Goal: Task Accomplishment & Management: Complete application form

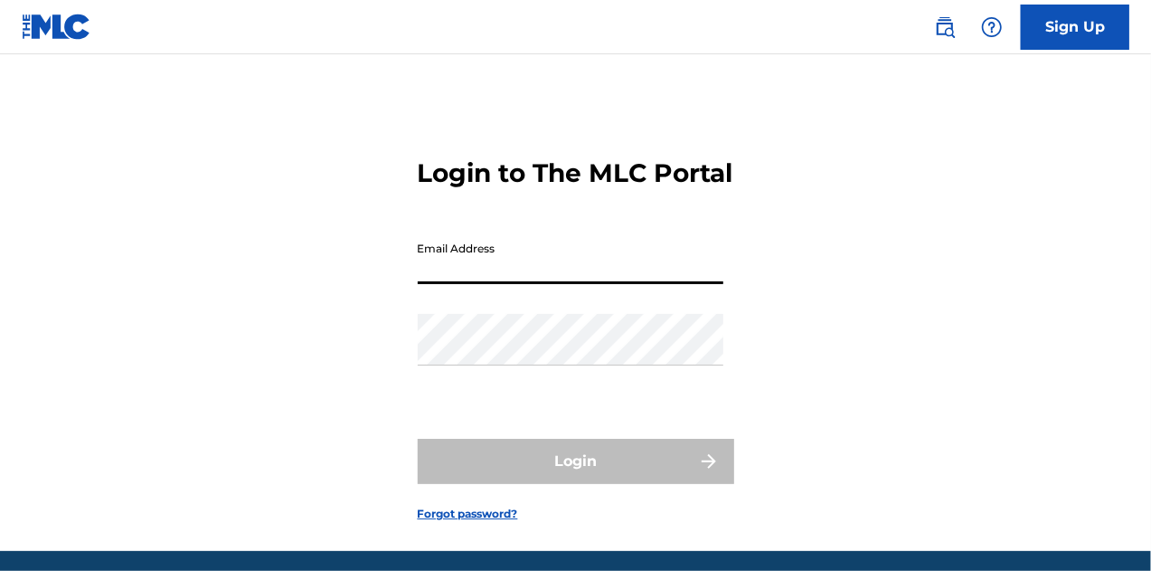
click at [499, 284] on input "Email Address" at bounding box center [571, 258] width 306 height 52
type input "[EMAIL_ADDRESS][DOMAIN_NAME]"
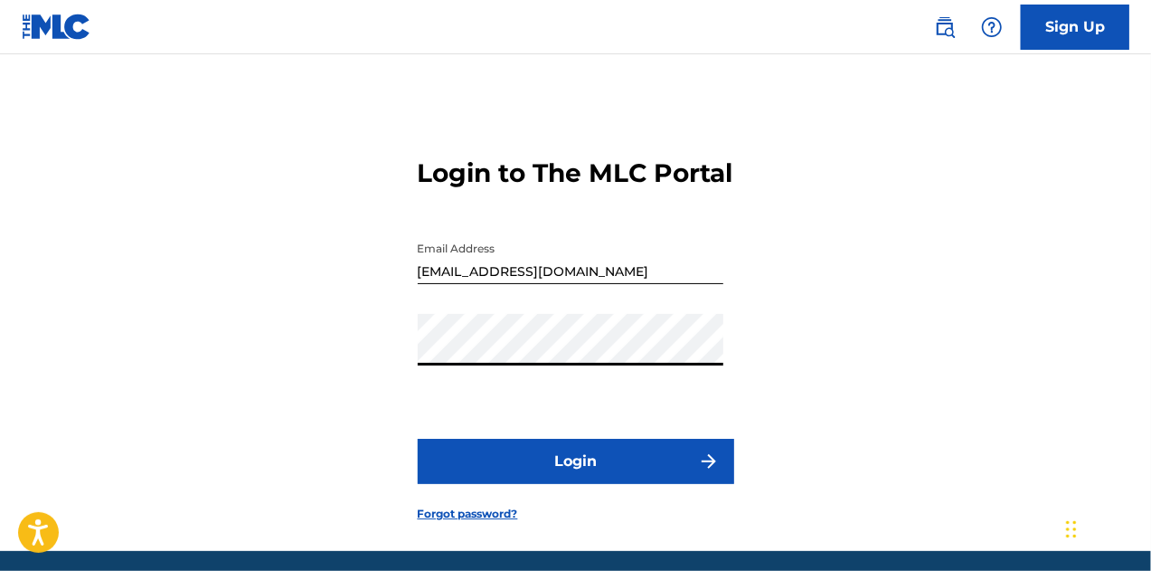
click at [553, 484] on button "Login" at bounding box center [576, 461] width 316 height 45
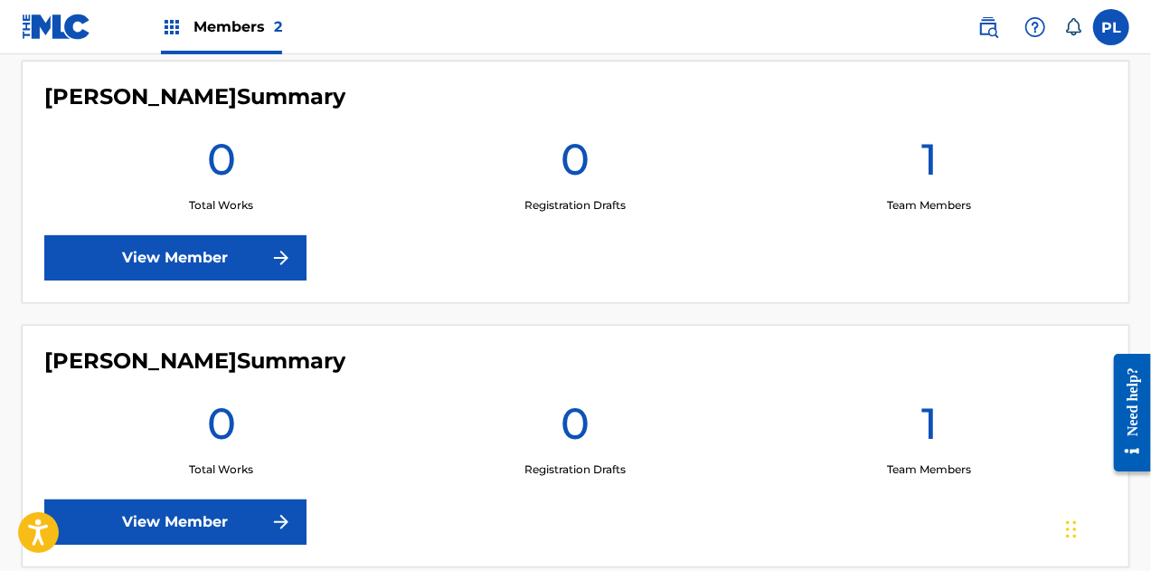
scroll to position [437, 0]
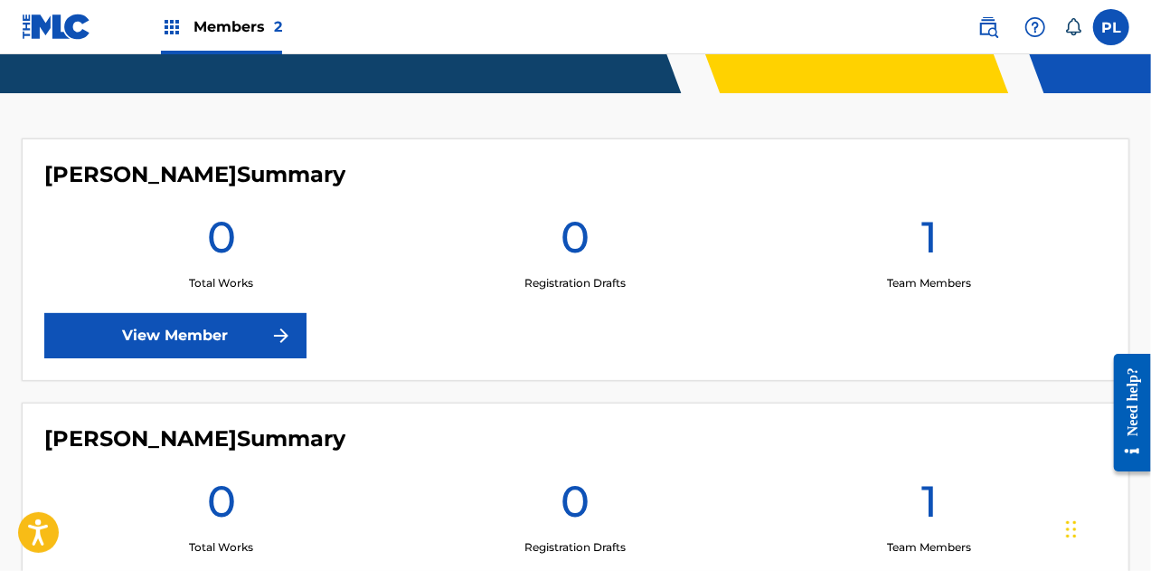
click at [213, 335] on link "View Member" at bounding box center [175, 335] width 262 height 45
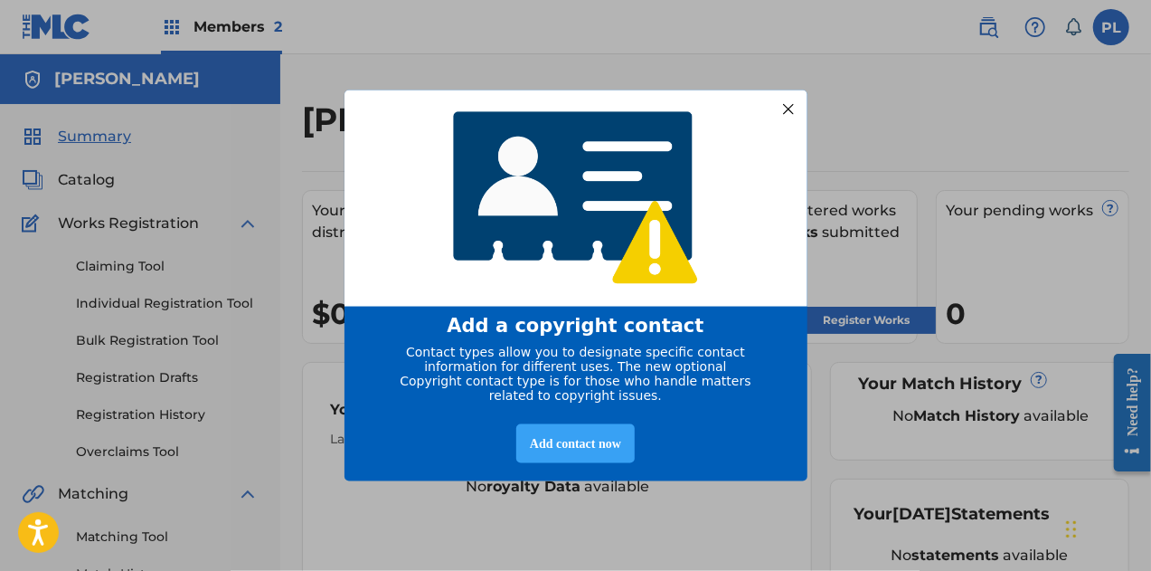
click at [593, 448] on div "Add contact now" at bounding box center [575, 443] width 118 height 39
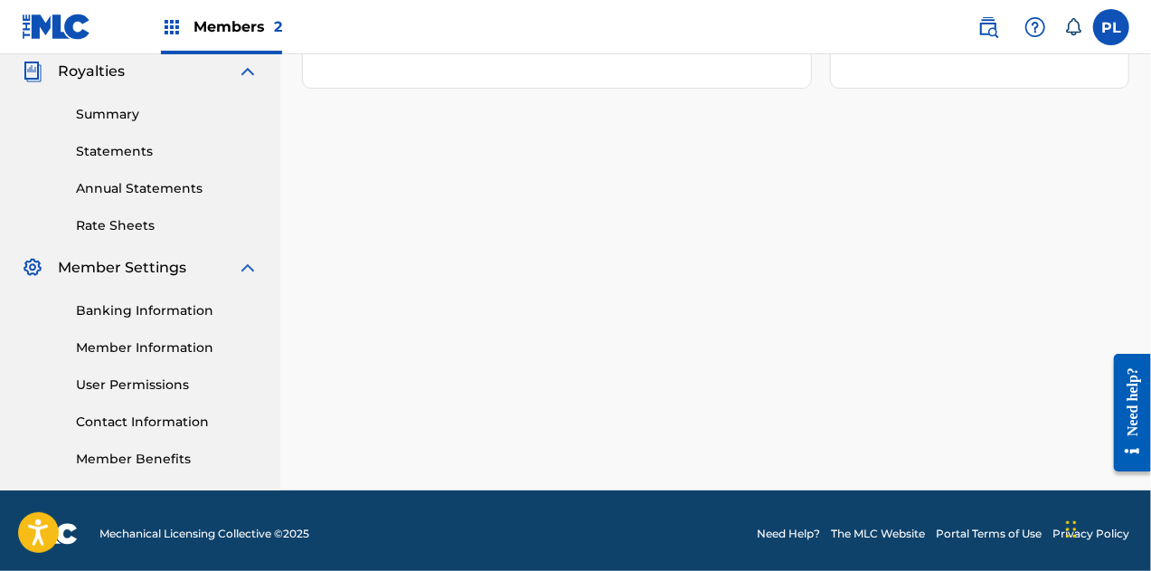
scroll to position [550, 0]
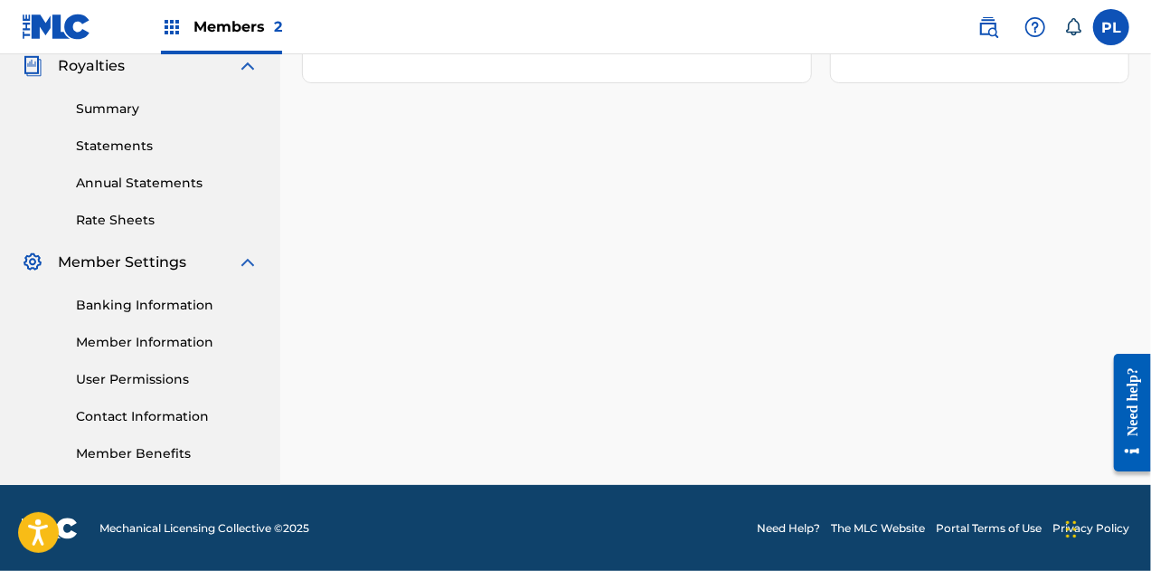
click at [157, 462] on link "Member Benefits" at bounding box center [167, 453] width 183 height 19
click at [156, 379] on link "User Permissions" at bounding box center [167, 379] width 183 height 19
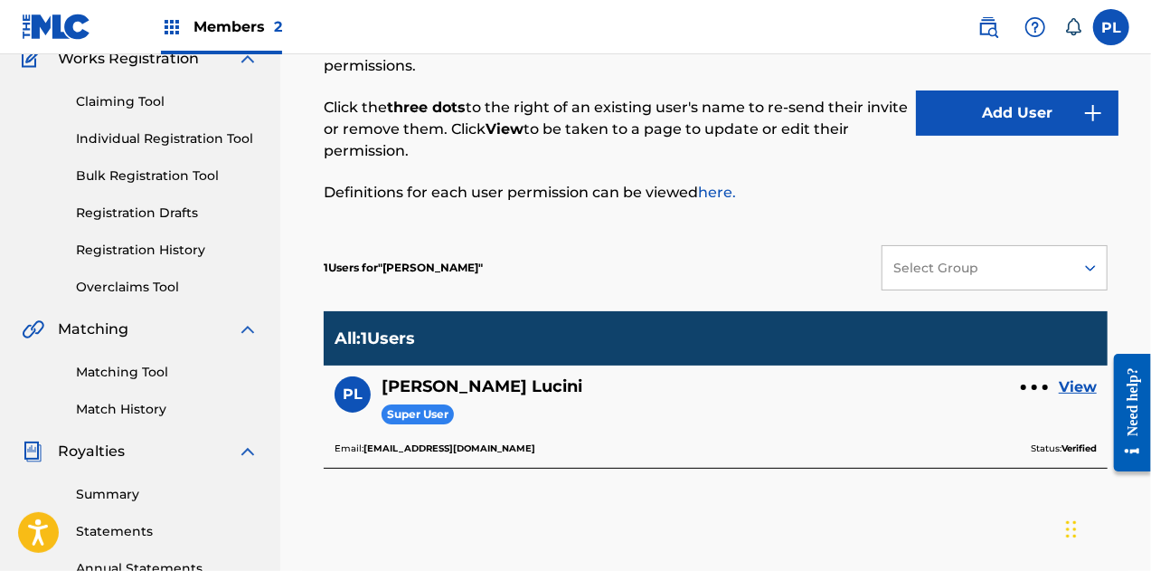
scroll to position [181, 0]
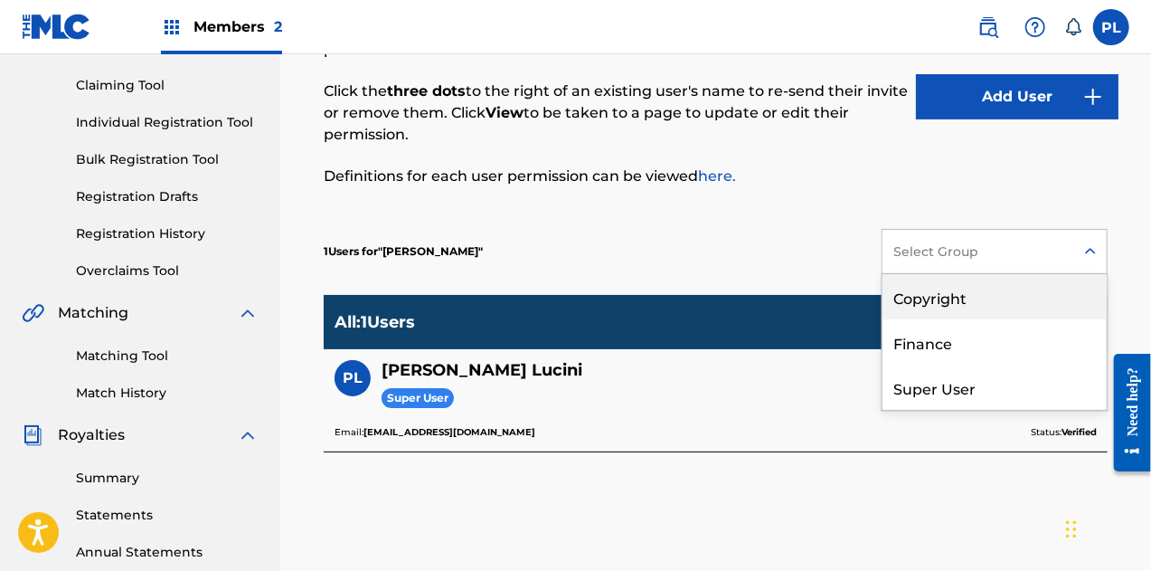
click at [960, 256] on div "Select Group" at bounding box center [977, 251] width 168 height 19
click at [950, 281] on div "Copyright" at bounding box center [995, 296] width 224 height 45
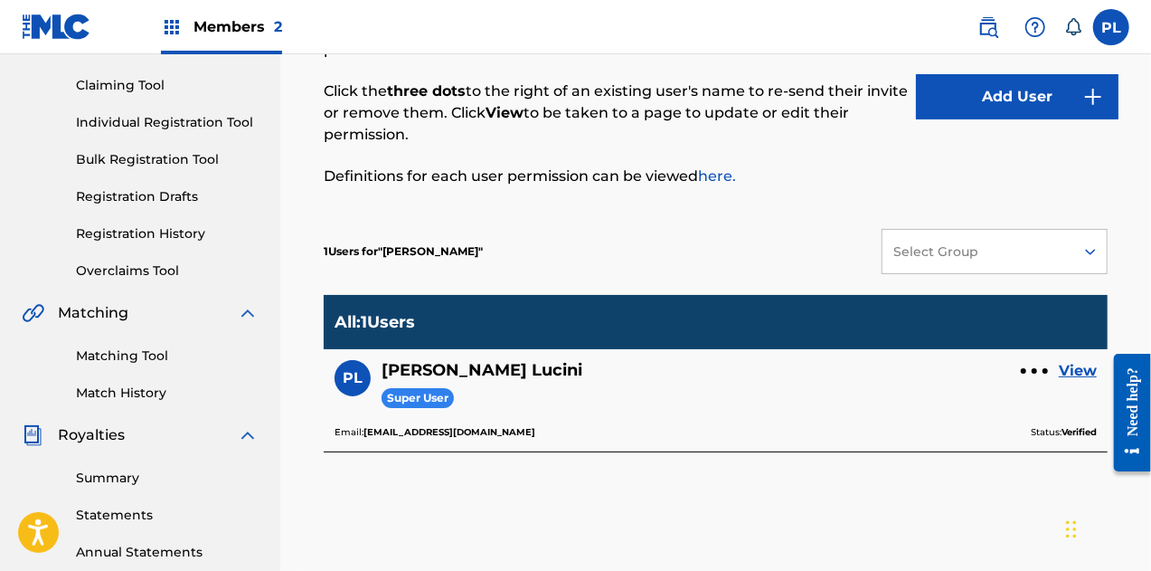
click at [1076, 368] on link "View" at bounding box center [1078, 371] width 38 height 22
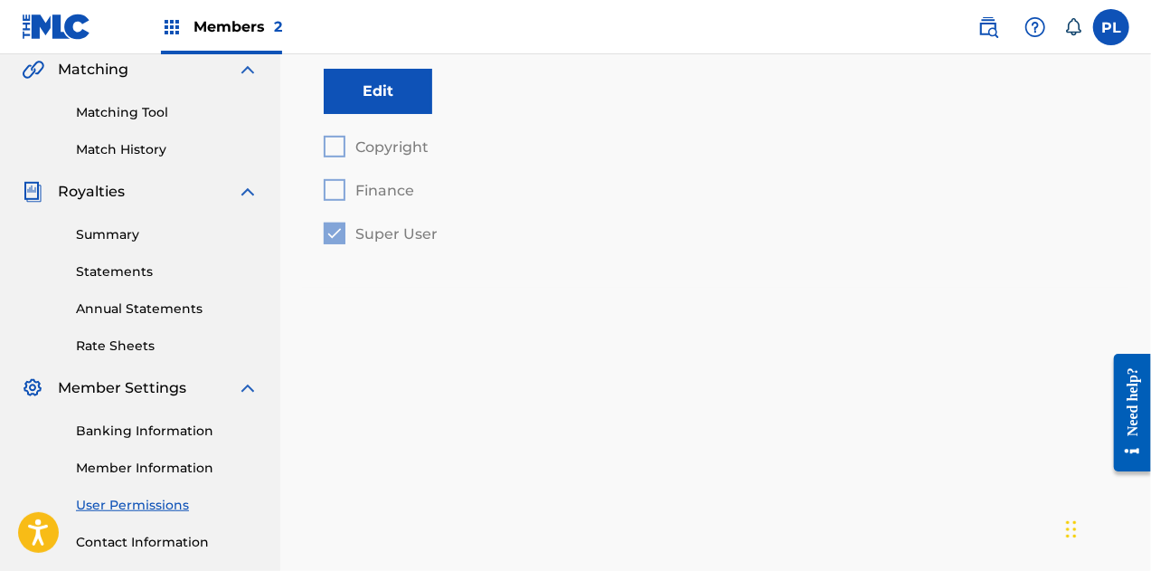
scroll to position [452, 0]
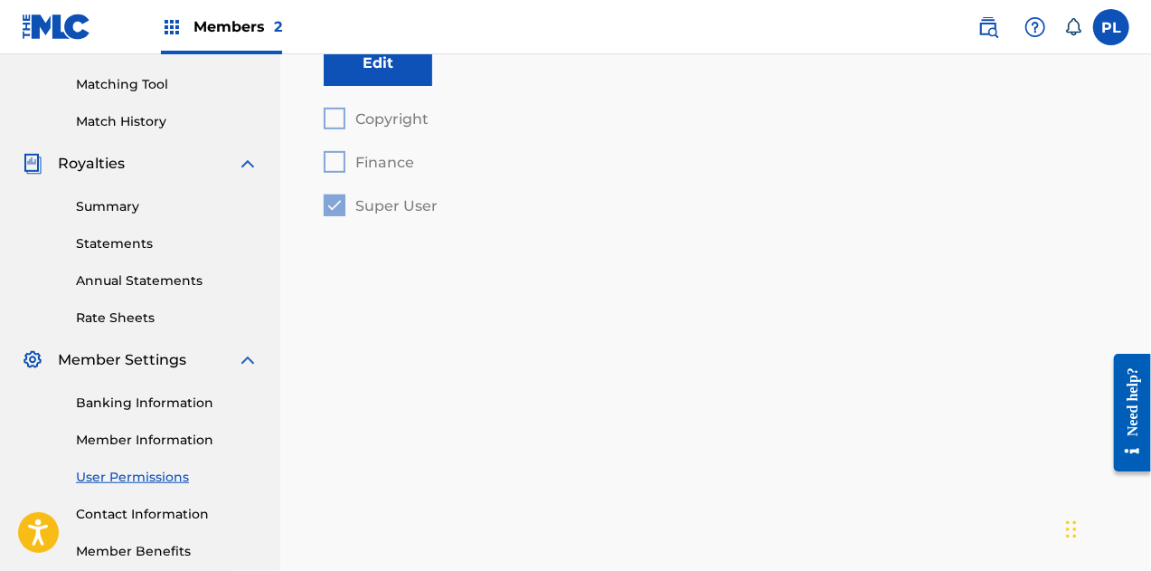
click at [169, 437] on link "Member Information" at bounding box center [167, 439] width 183 height 19
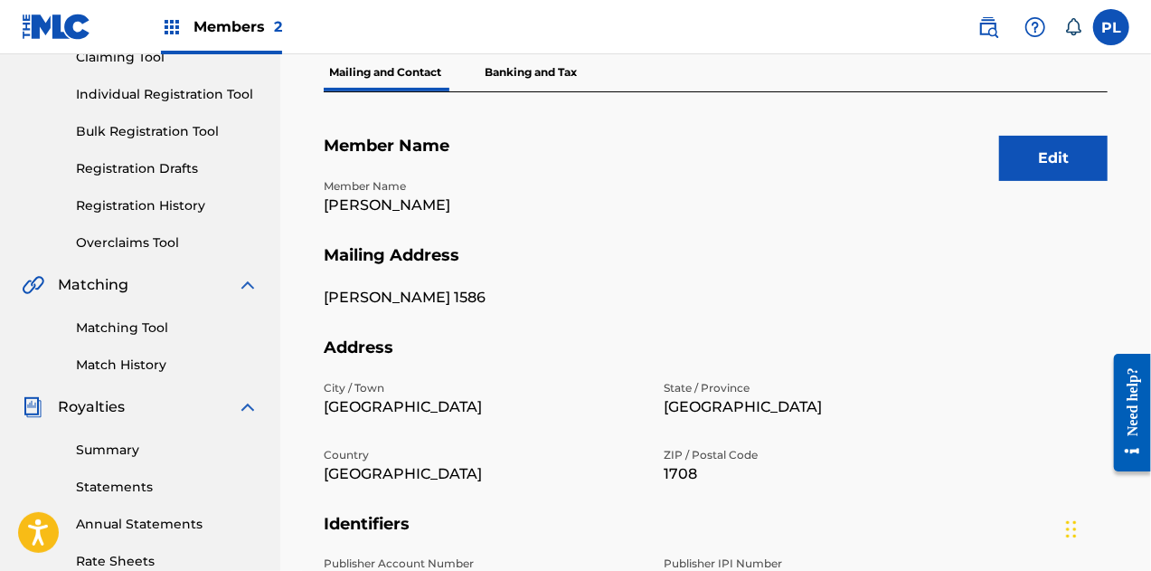
scroll to position [181, 0]
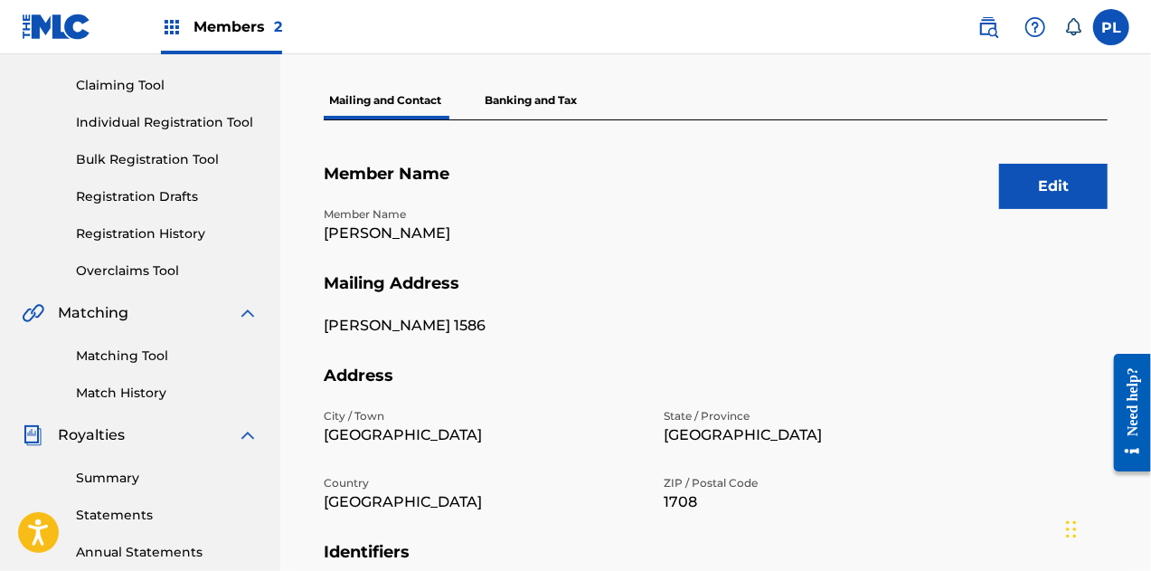
click at [1018, 186] on button "Edit" at bounding box center [1053, 186] width 109 height 45
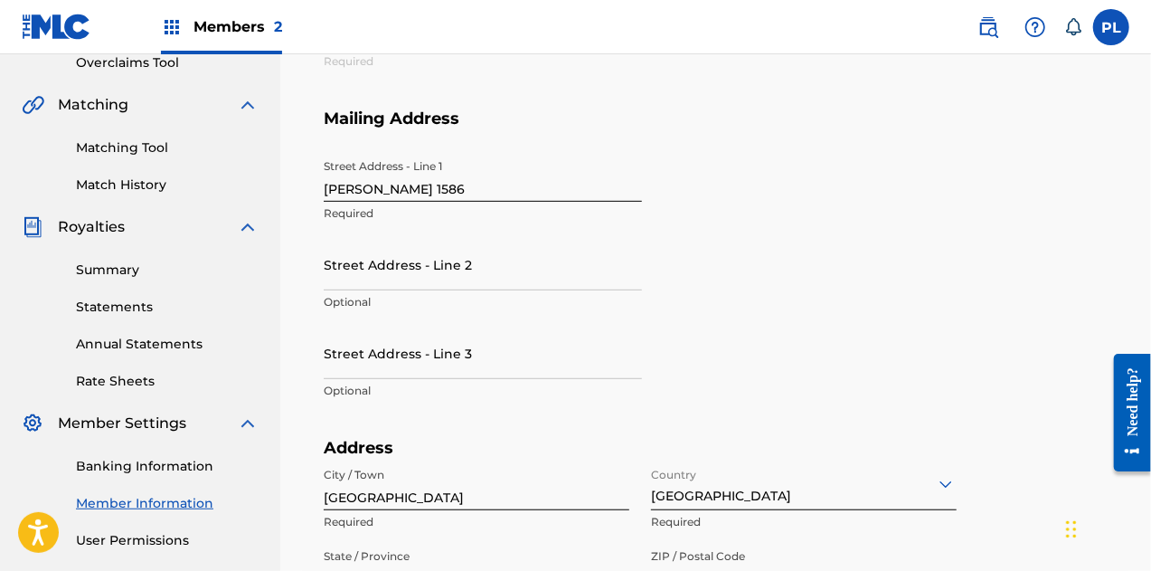
scroll to position [0, 0]
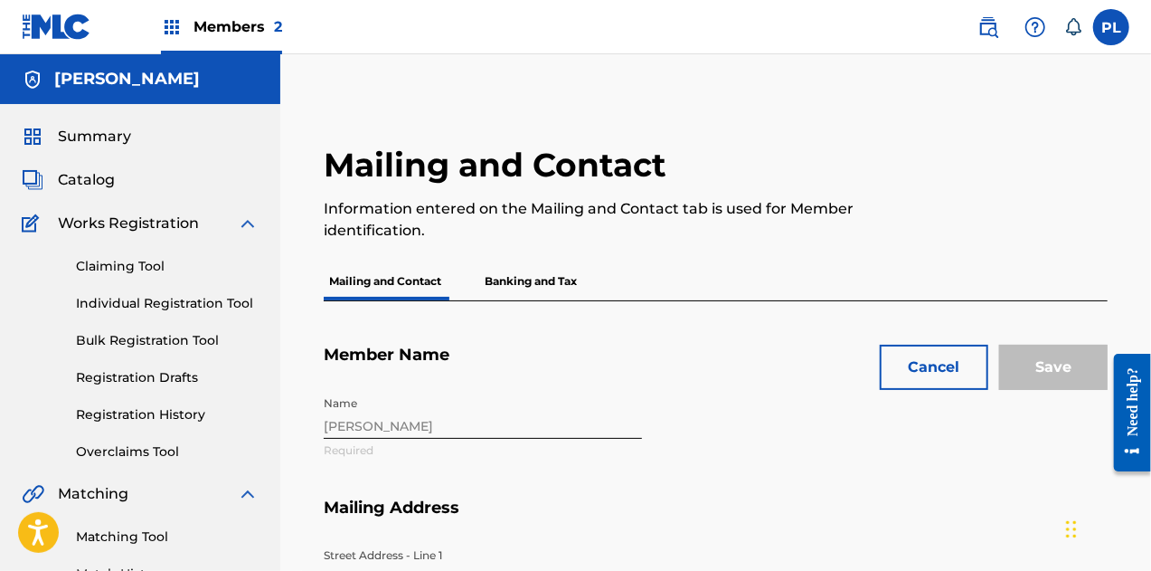
click at [528, 279] on p "Banking and Tax" at bounding box center [530, 281] width 103 height 38
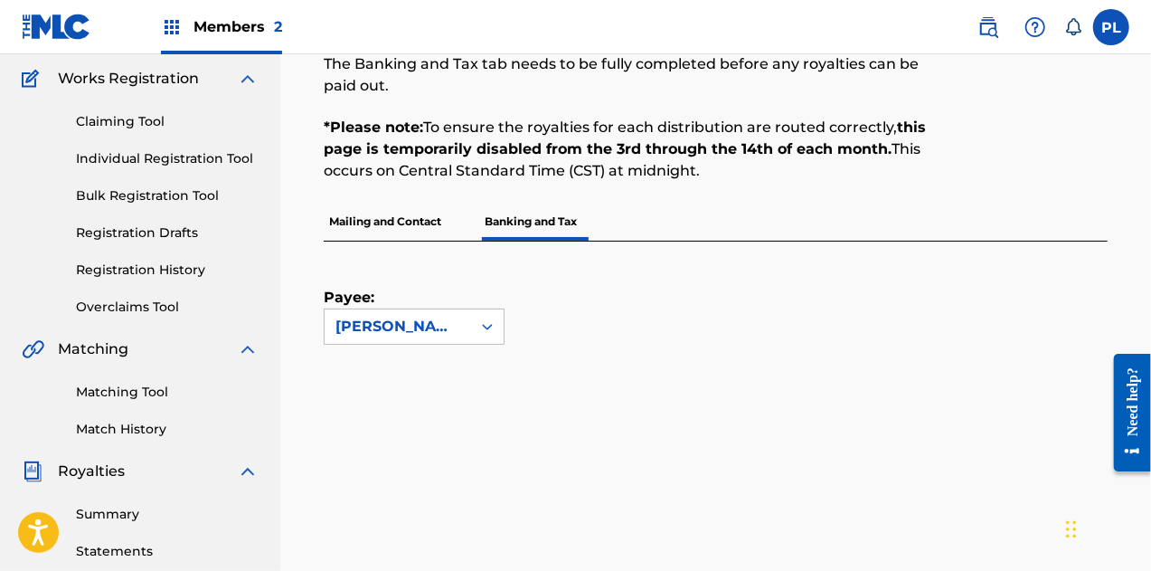
scroll to position [181, 0]
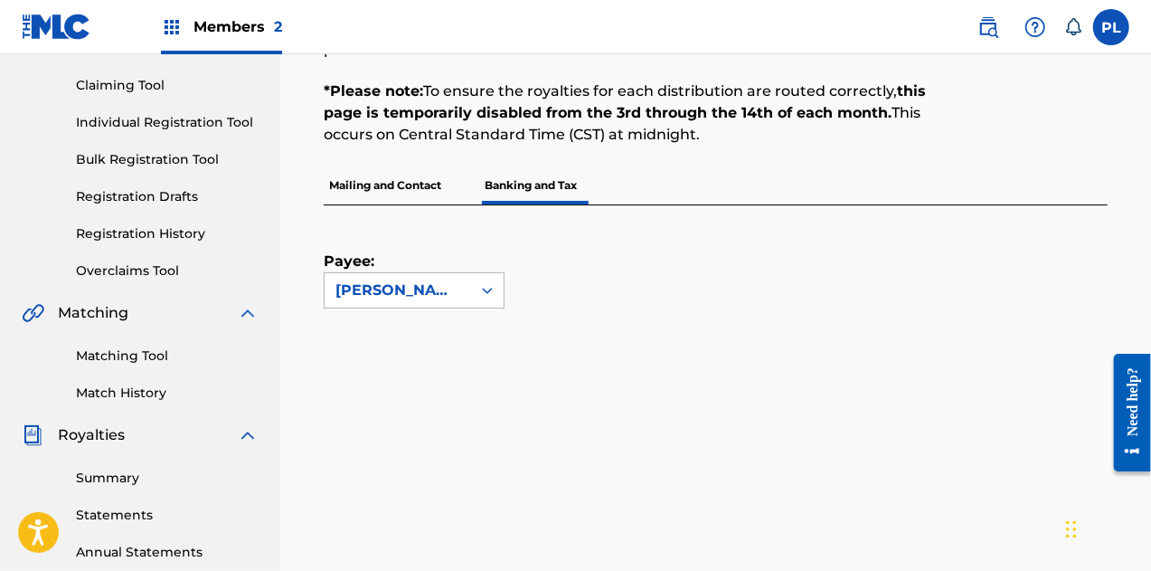
click at [407, 279] on div "[PERSON_NAME]" at bounding box center [397, 290] width 125 height 22
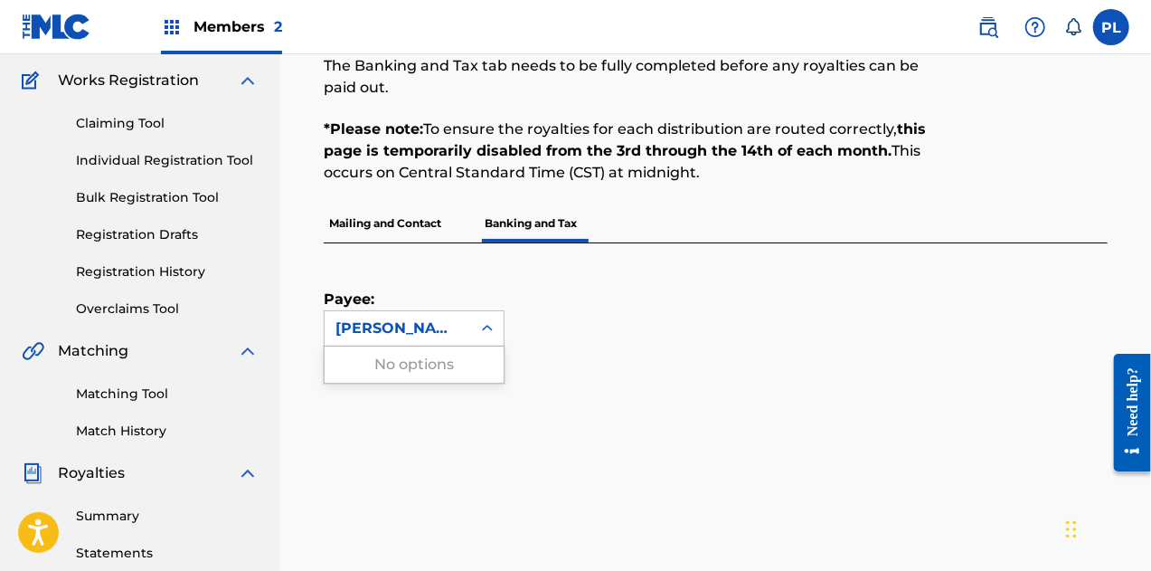
scroll to position [0, 0]
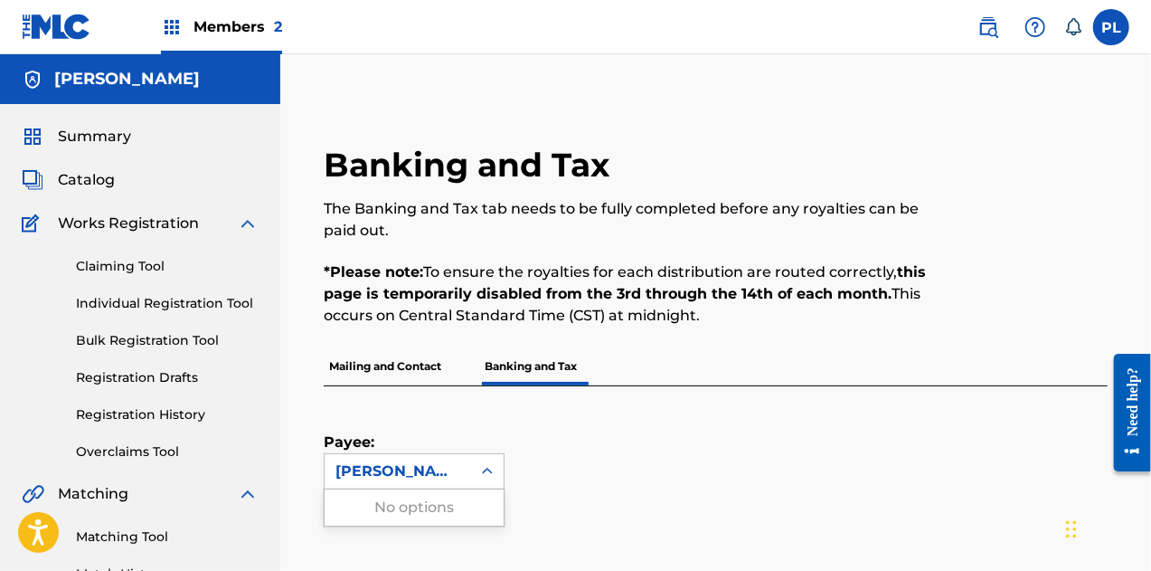
click at [486, 469] on icon at bounding box center [487, 471] width 11 height 6
click at [411, 356] on p "Mailing and Contact" at bounding box center [385, 366] width 123 height 38
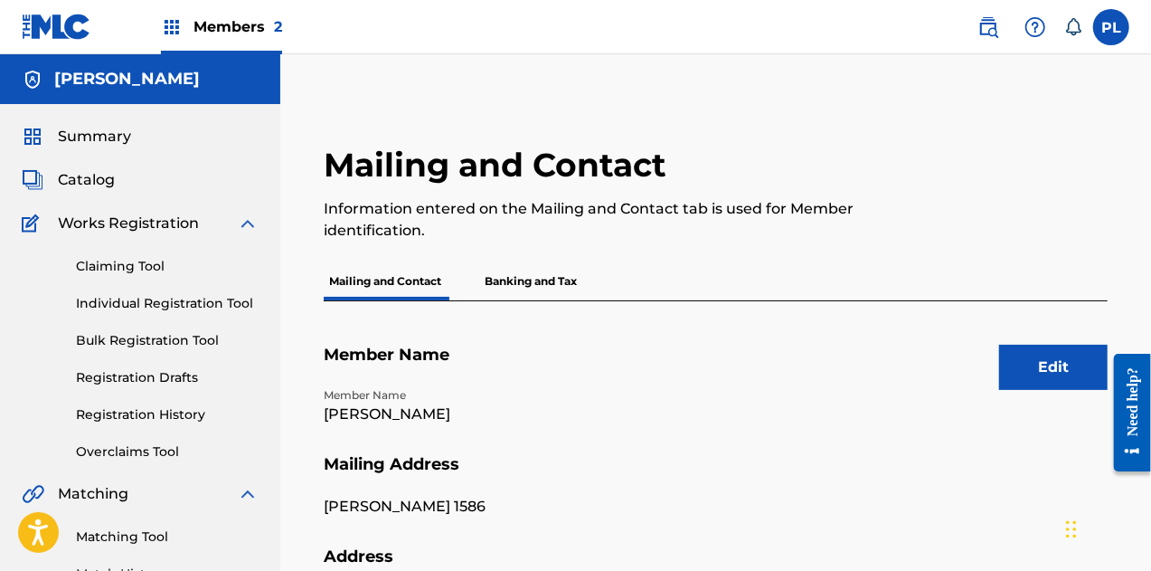
click at [246, 222] on img at bounding box center [248, 224] width 22 height 22
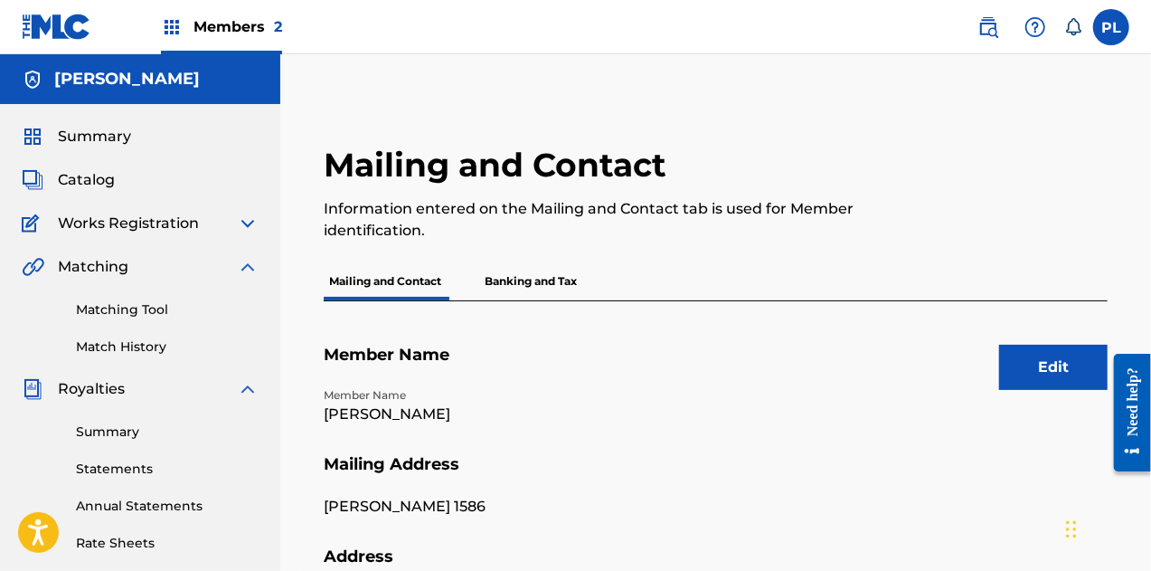
click at [1109, 32] on label at bounding box center [1111, 27] width 36 height 36
click at [1111, 27] on input "PL [PERSON_NAME] [EMAIL_ADDRESS][DOMAIN_NAME] Notification Preferences Profile …" at bounding box center [1111, 27] width 0 height 0
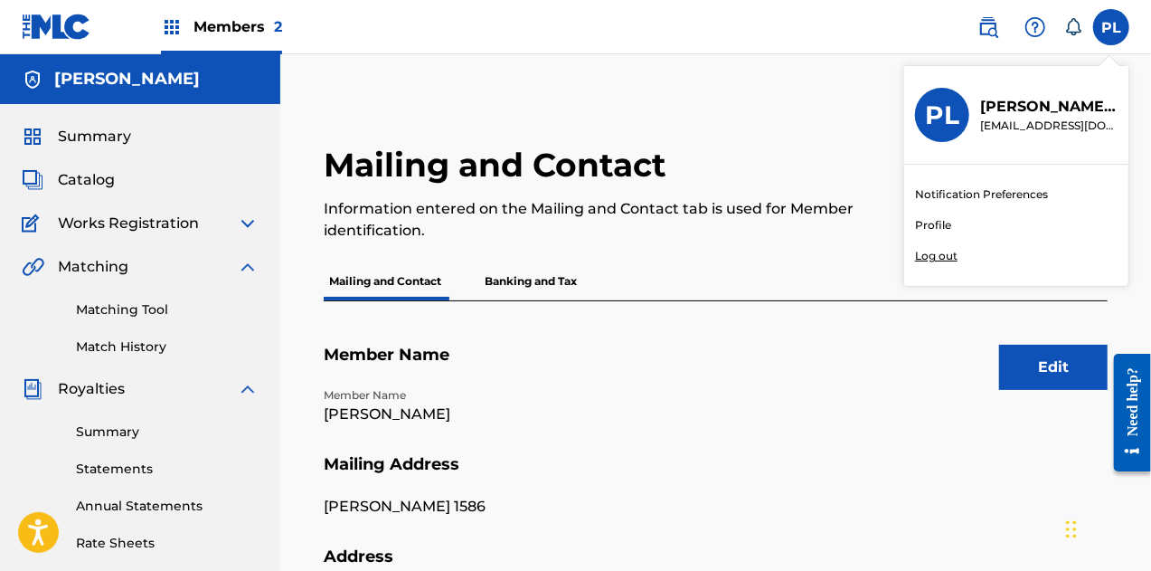
click at [549, 203] on p "Information entered on the Mailing and Contact tab is used for Member identific…" at bounding box center [626, 219] width 604 height 43
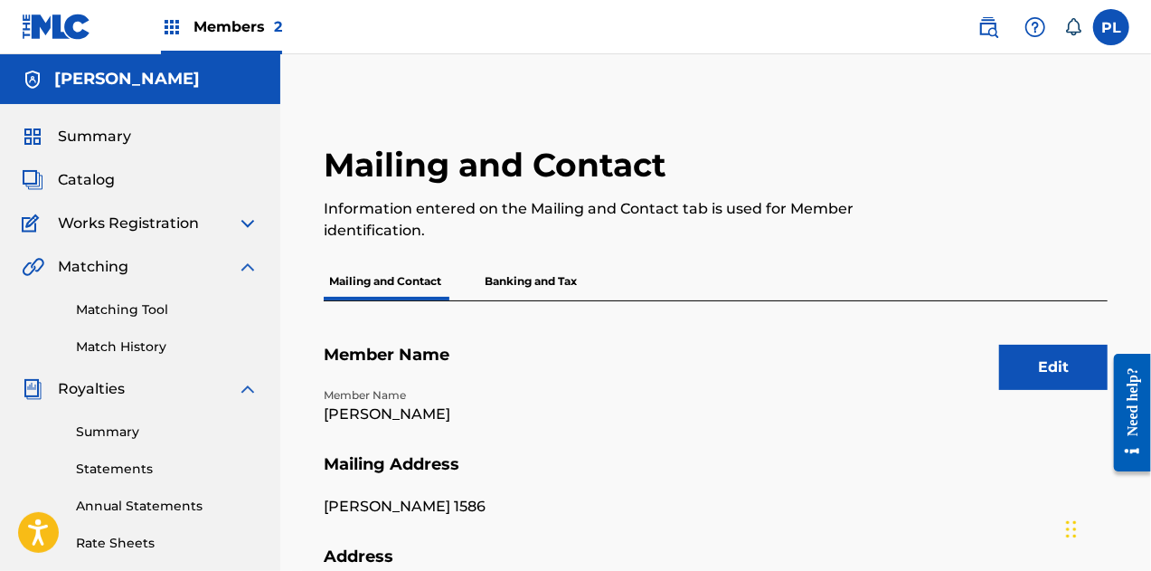
click at [245, 272] on img at bounding box center [248, 267] width 22 height 22
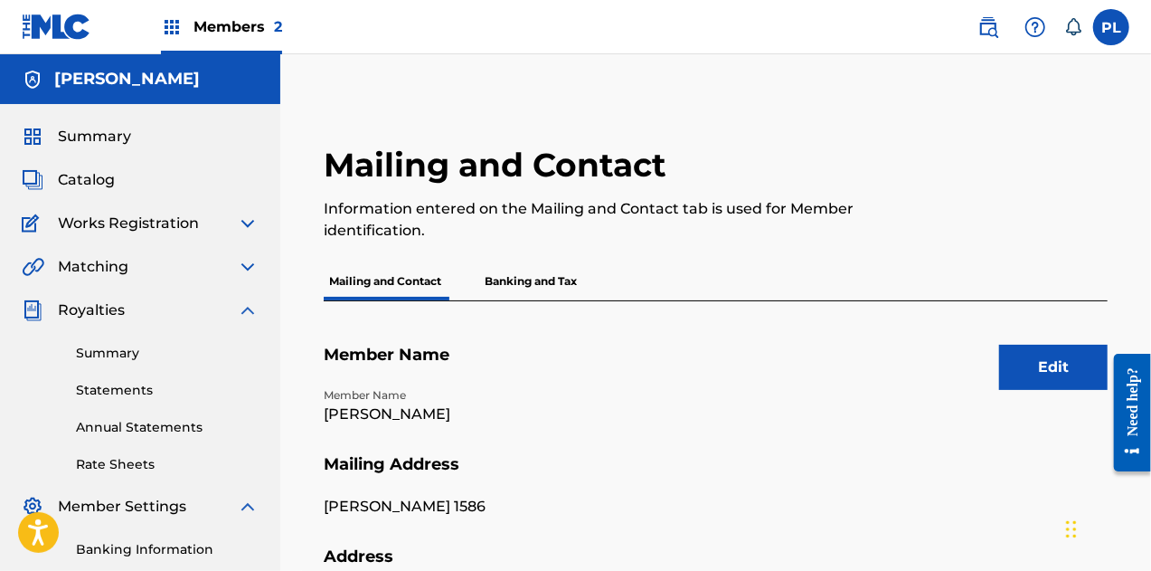
click at [250, 303] on img at bounding box center [248, 310] width 22 height 22
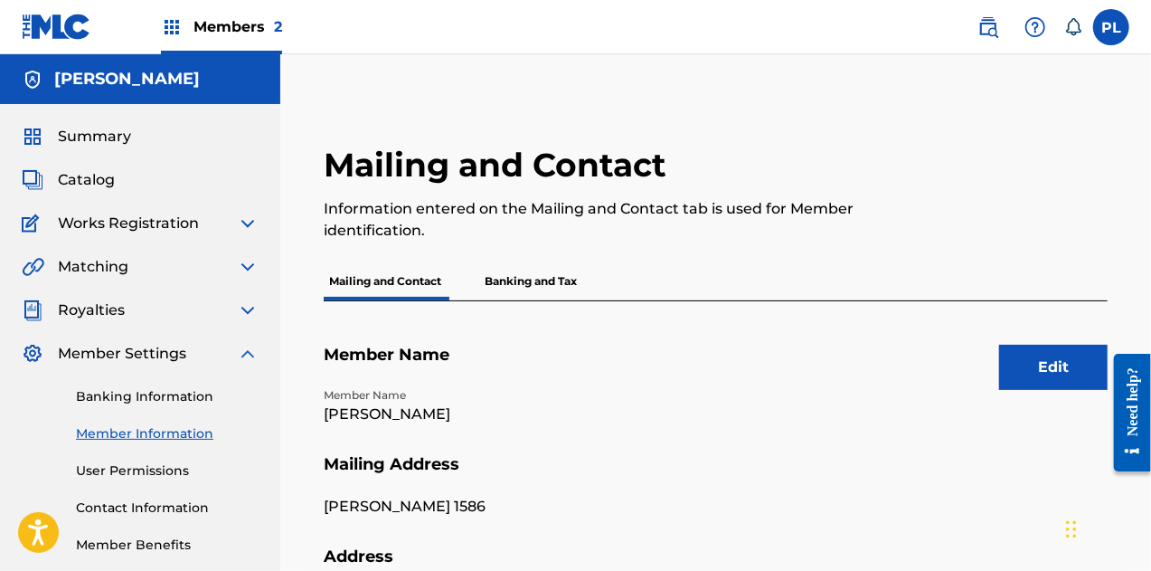
click at [167, 77] on h5 "[PERSON_NAME]" at bounding box center [127, 79] width 146 height 21
drag, startPoint x: 51, startPoint y: 86, endPoint x: 146, endPoint y: 62, distance: 98.7
click at [52, 86] on div "[PERSON_NAME]" at bounding box center [140, 79] width 280 height 50
click at [224, 28] on span "Members 2" at bounding box center [238, 26] width 89 height 21
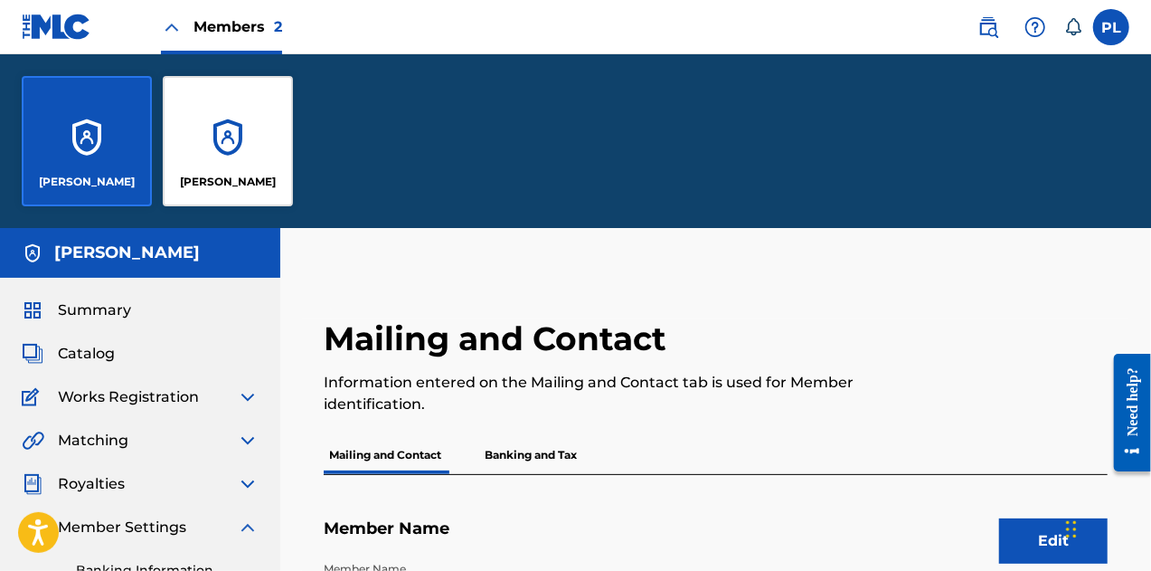
click at [113, 146] on div "[PERSON_NAME]" at bounding box center [87, 141] width 130 height 130
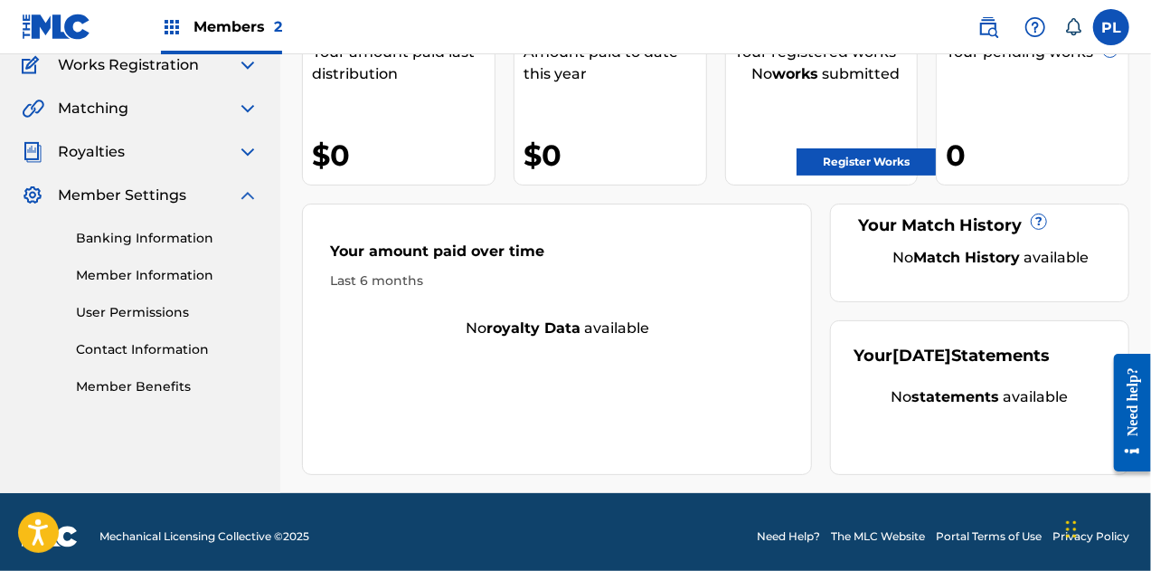
scroll to position [166, 0]
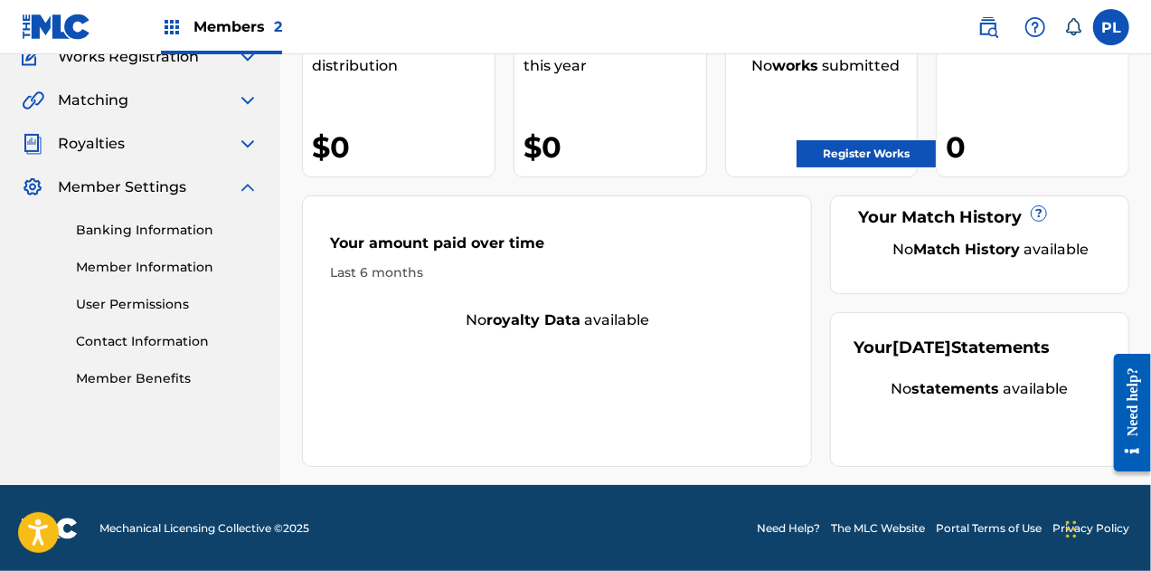
click at [153, 338] on link "Contact Information" at bounding box center [167, 341] width 183 height 19
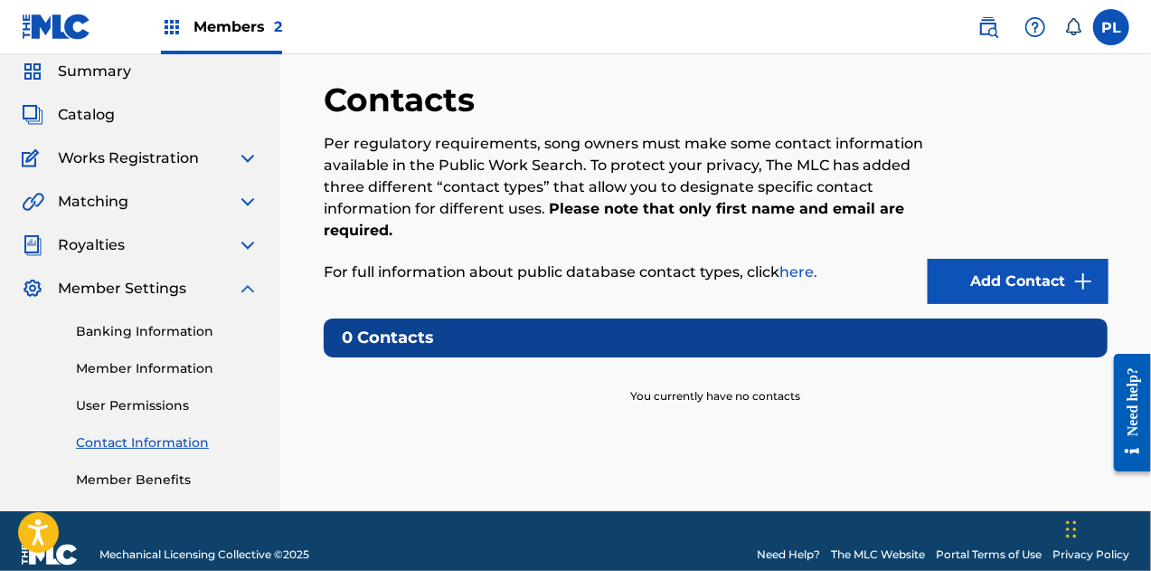
scroll to position [90, 0]
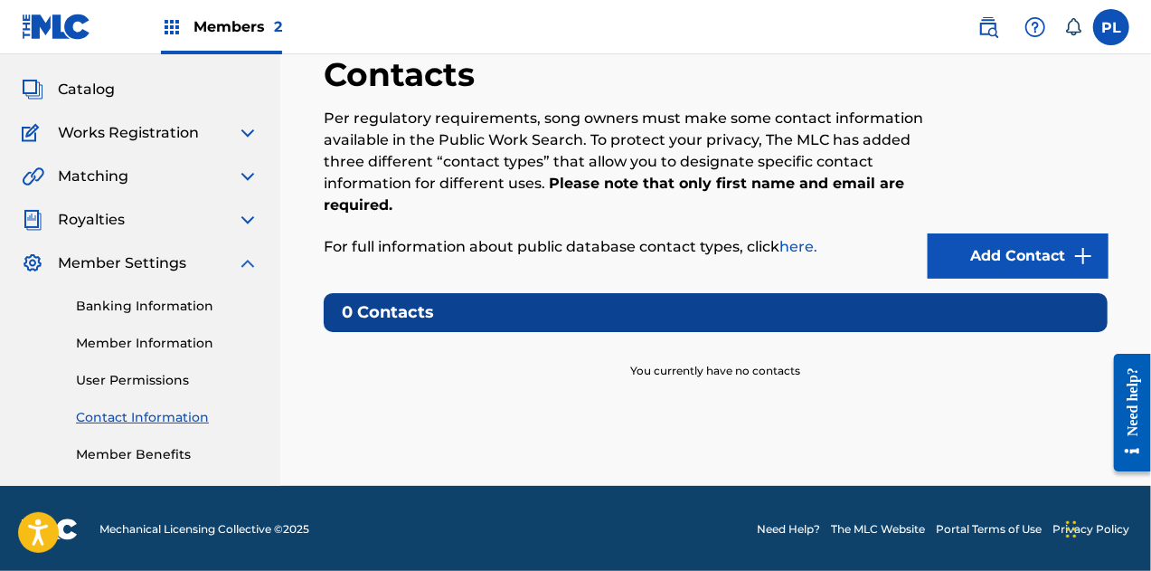
click at [988, 250] on link "Add Contact" at bounding box center [1018, 255] width 181 height 45
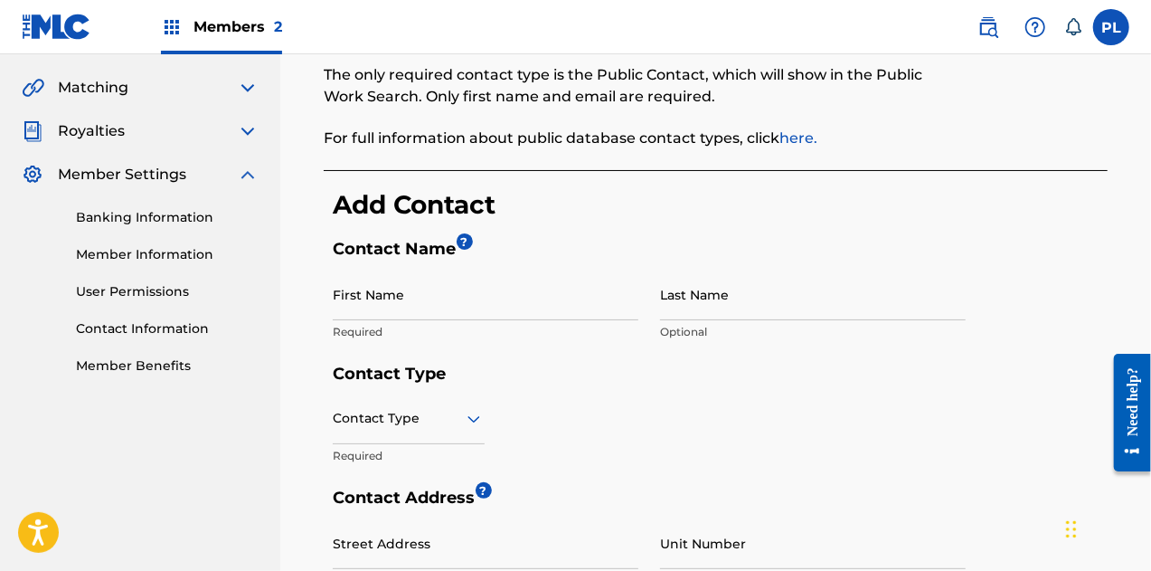
scroll to position [181, 0]
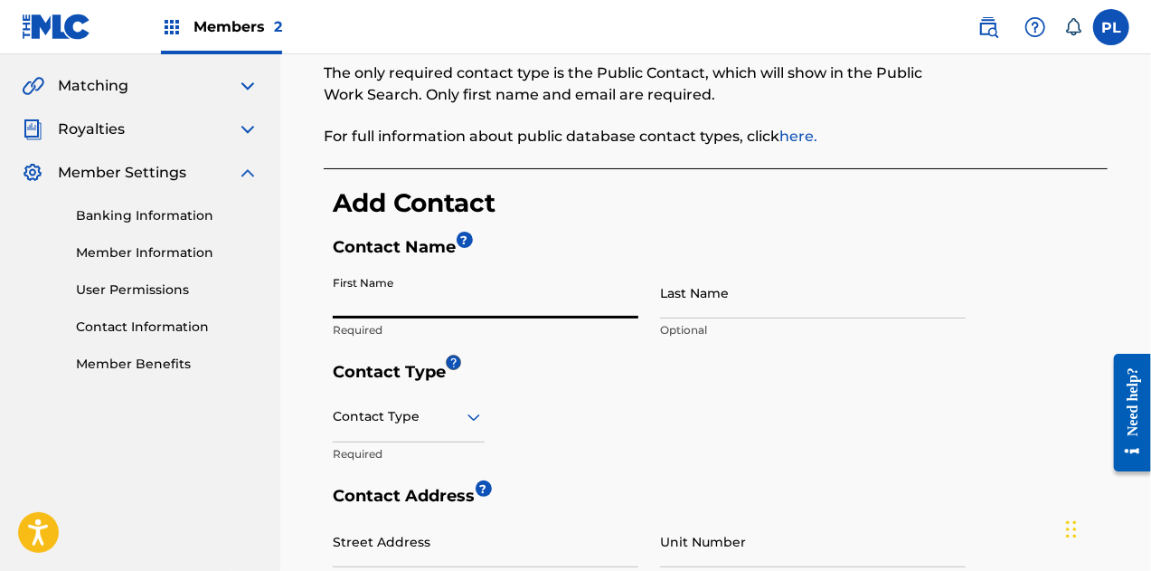
click at [396, 287] on input "First Name" at bounding box center [486, 293] width 306 height 52
type input "[PERSON_NAME]"
type input "[STREET_ADDRESS]"
type input "[GEOGRAPHIC_DATA]"
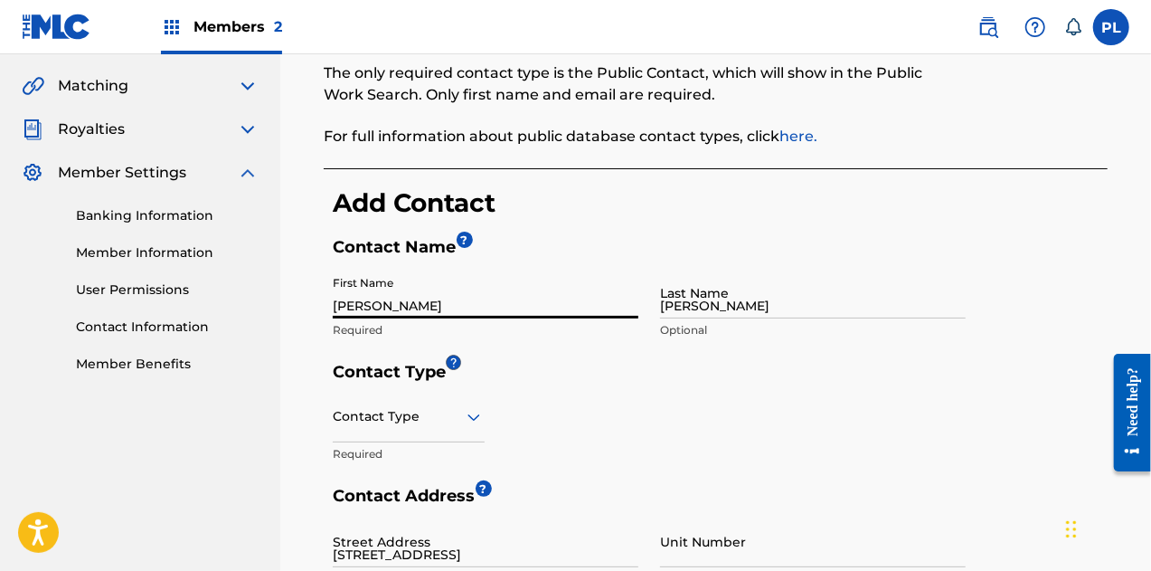
type input "[GEOGRAPHIC_DATA]"
type input "FL"
type input "33166"
type input "[EMAIL_ADDRESS][DOMAIN_NAME]"
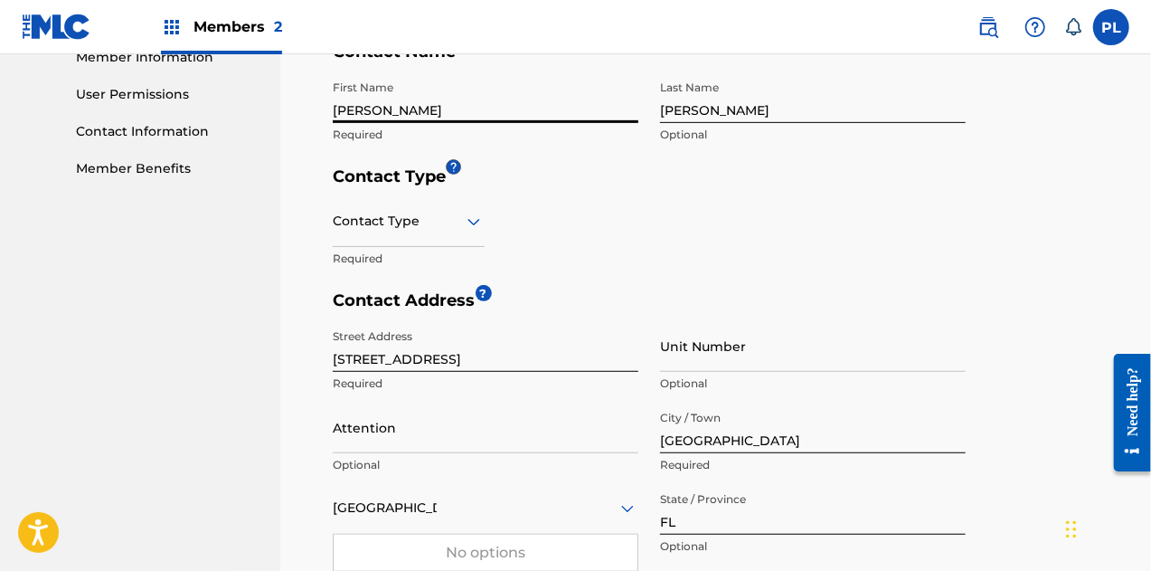
click at [444, 231] on div "Contact Type" at bounding box center [409, 221] width 152 height 52
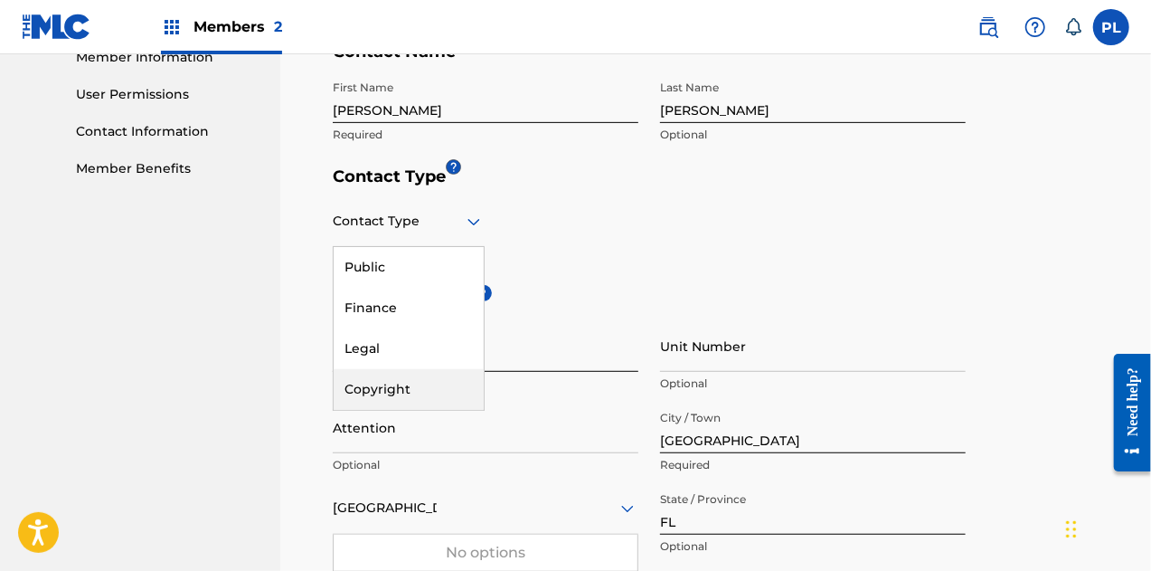
click at [410, 381] on div "Copyright" at bounding box center [409, 389] width 150 height 41
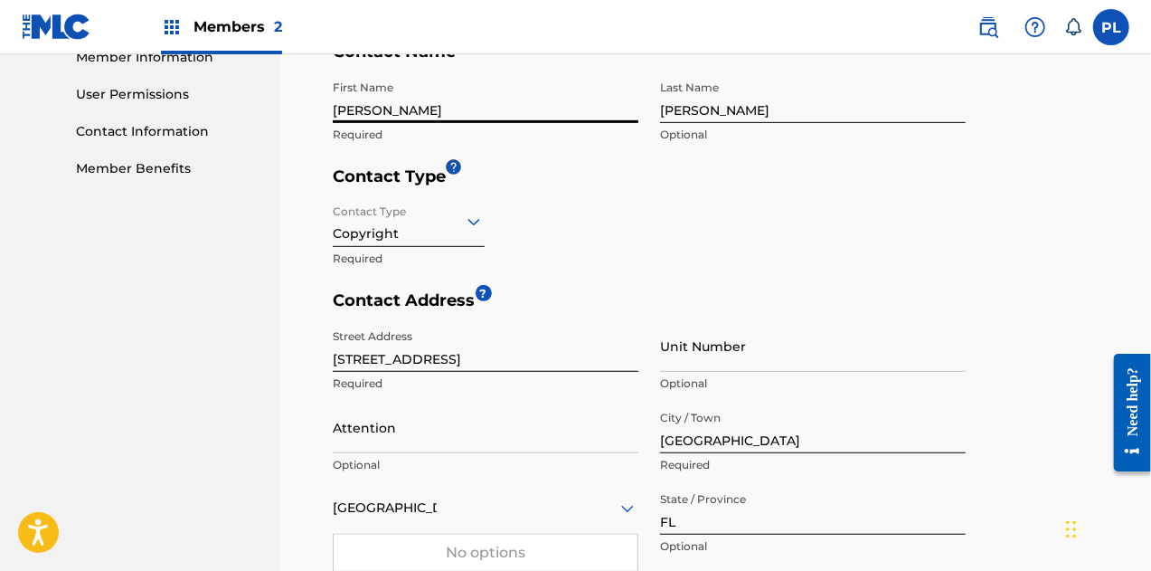
drag, startPoint x: 431, startPoint y: 107, endPoint x: 270, endPoint y: 103, distance: 161.0
click at [270, 103] on main "[PERSON_NAME] Summary Catalog Works Registration Claiming Tool Individual Regis…" at bounding box center [575, 334] width 1151 height 1313
type input "[PERSON_NAME]"
click at [892, 278] on div "Contact Type Copyright Required" at bounding box center [649, 242] width 633 height 95
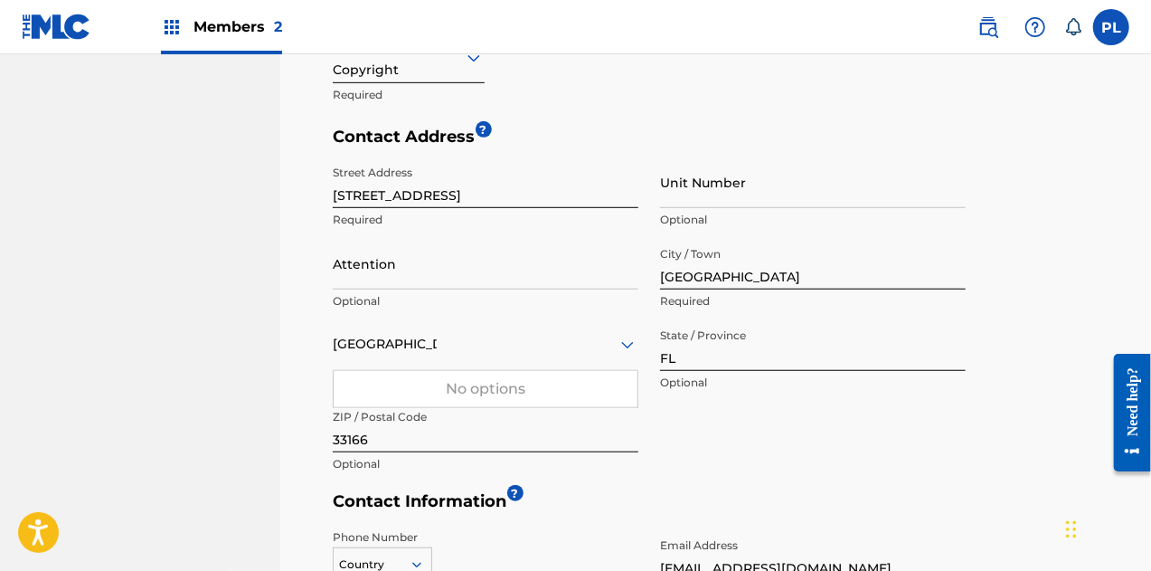
scroll to position [557, 0]
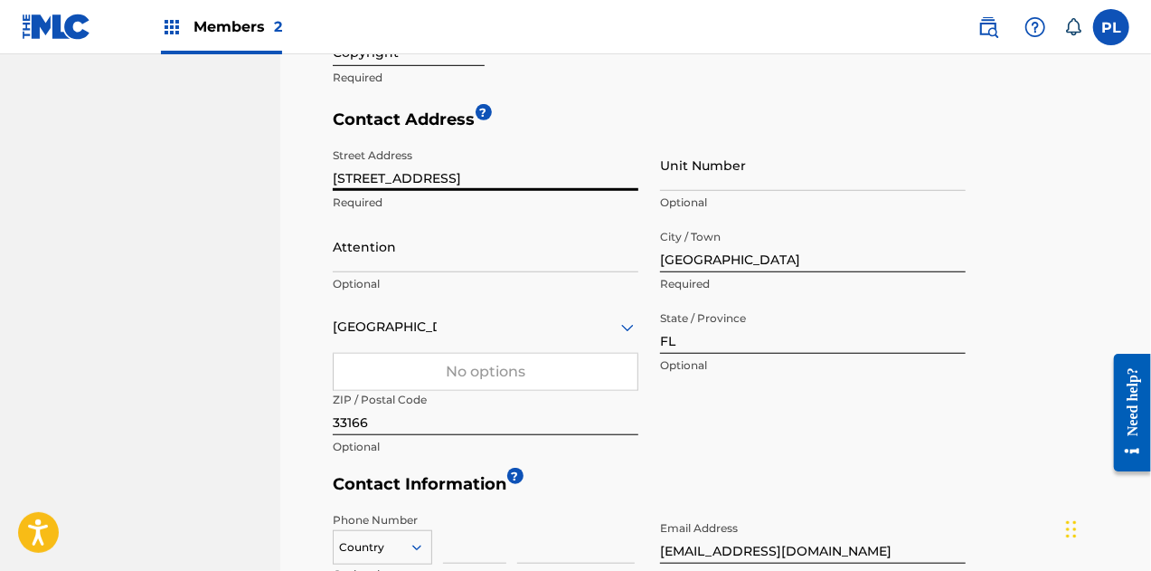
drag, startPoint x: 532, startPoint y: 173, endPoint x: 472, endPoint y: 175, distance: 59.7
click at [472, 175] on input "[STREET_ADDRESS]" at bounding box center [486, 165] width 306 height 52
type input "[STREET_ADDRESS],"
click at [729, 176] on input "Unit Number" at bounding box center [813, 165] width 306 height 52
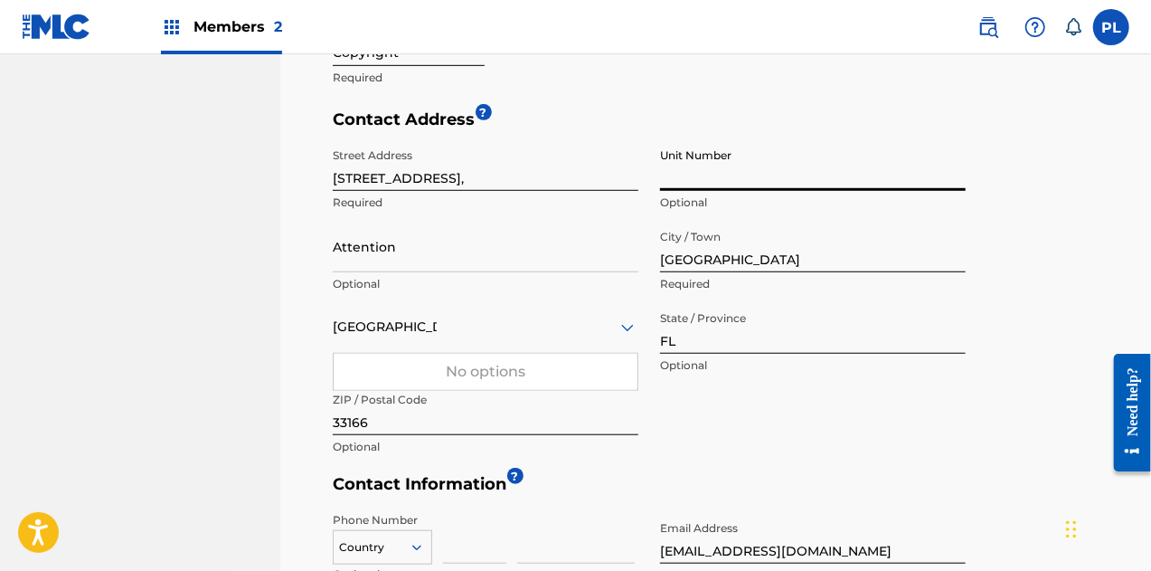
paste input "Suite 337"
type input "Suite 337"
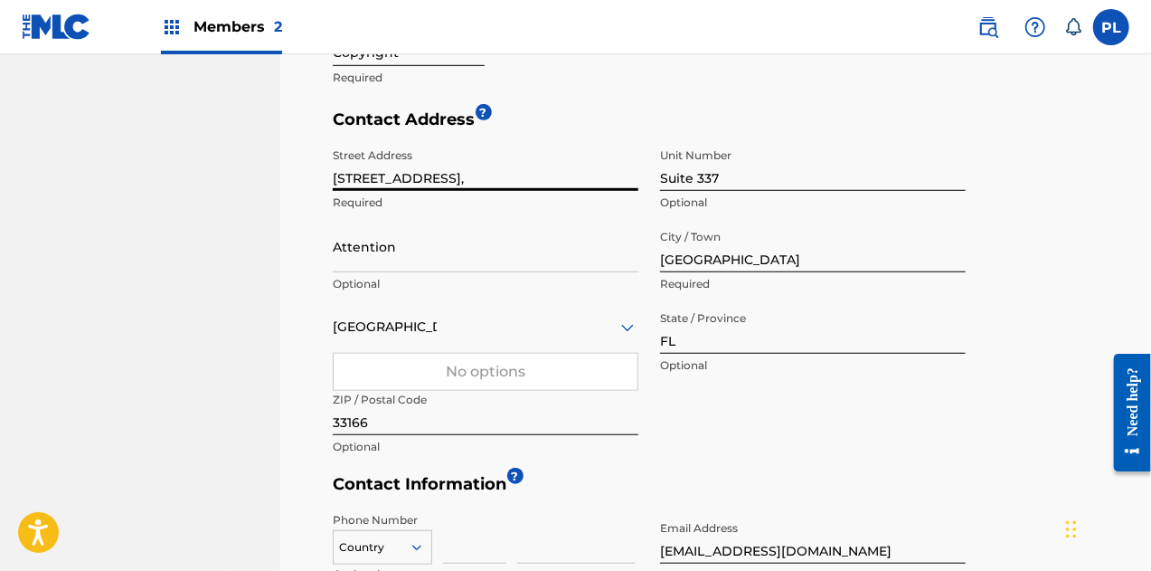
click at [494, 167] on input "[STREET_ADDRESS]," at bounding box center [486, 165] width 306 height 52
type input "[STREET_ADDRESS]"
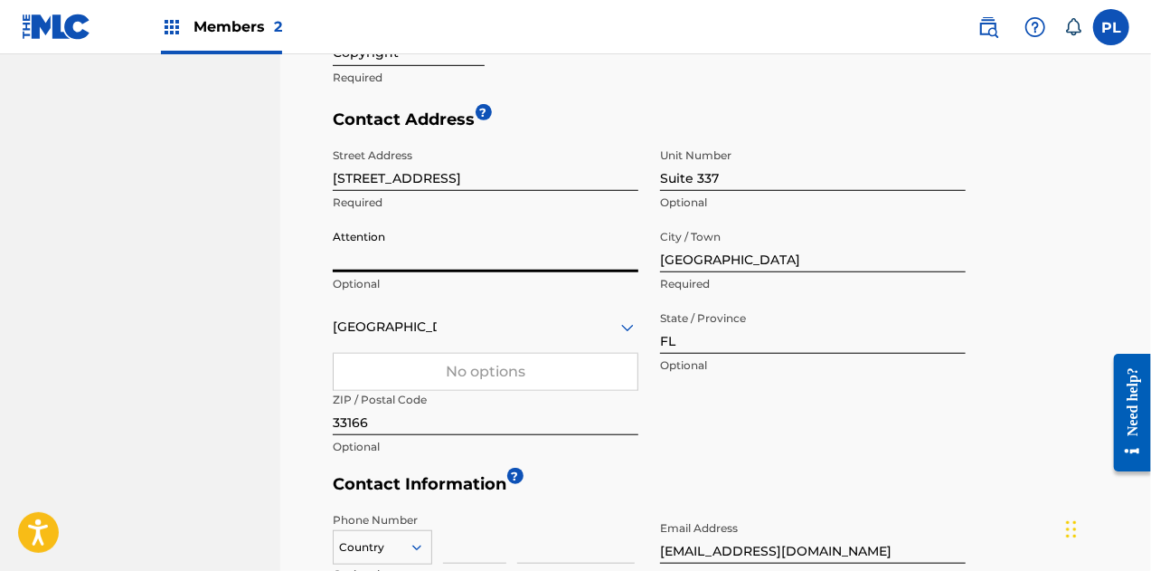
click at [371, 254] on input "Attention" at bounding box center [486, 247] width 306 height 52
click at [283, 301] on div "< Back Contact Information The only required contact type is the Public Contact…" at bounding box center [715, 176] width 871 height 1268
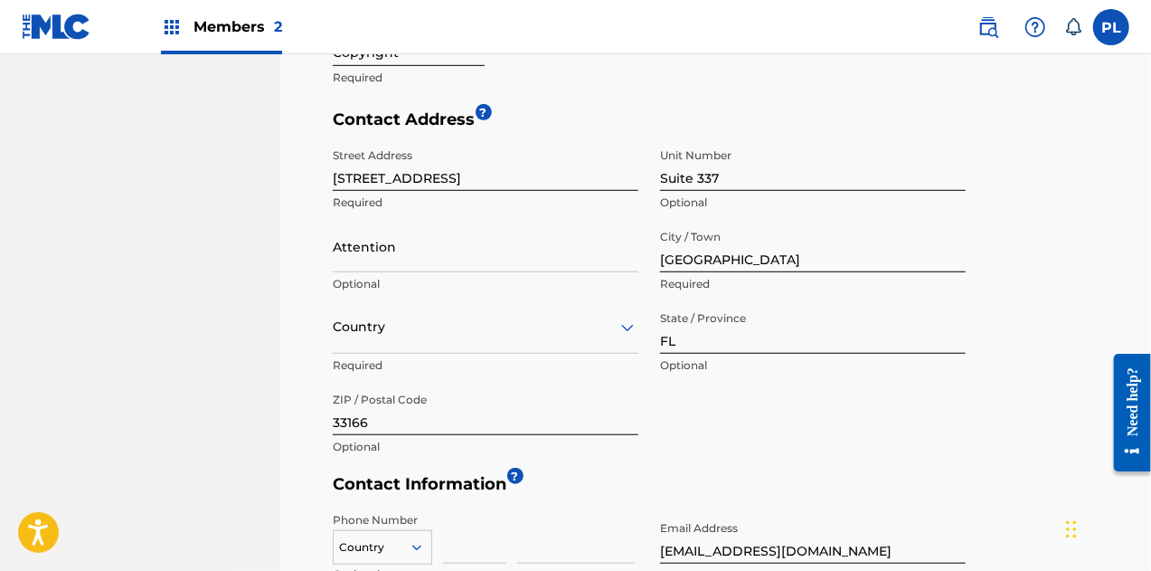
click at [622, 328] on icon at bounding box center [628, 327] width 22 height 22
click at [622, 328] on div "option , selected. Select is focused ,type to refine list, press Down to open t…" at bounding box center [486, 328] width 306 height 52
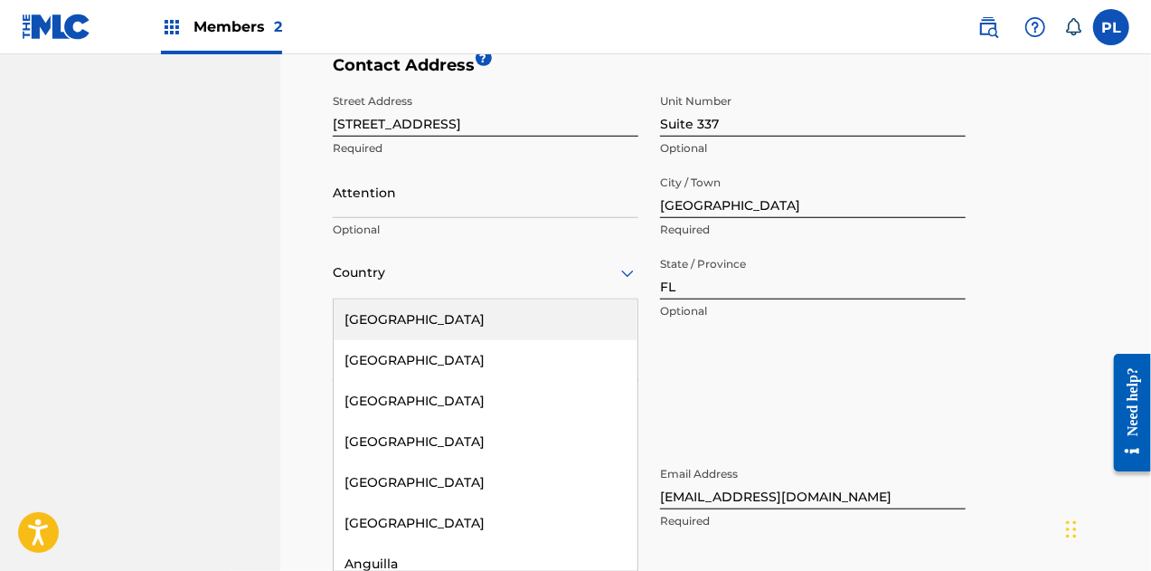
click at [466, 318] on div "[GEOGRAPHIC_DATA]" at bounding box center [486, 319] width 304 height 41
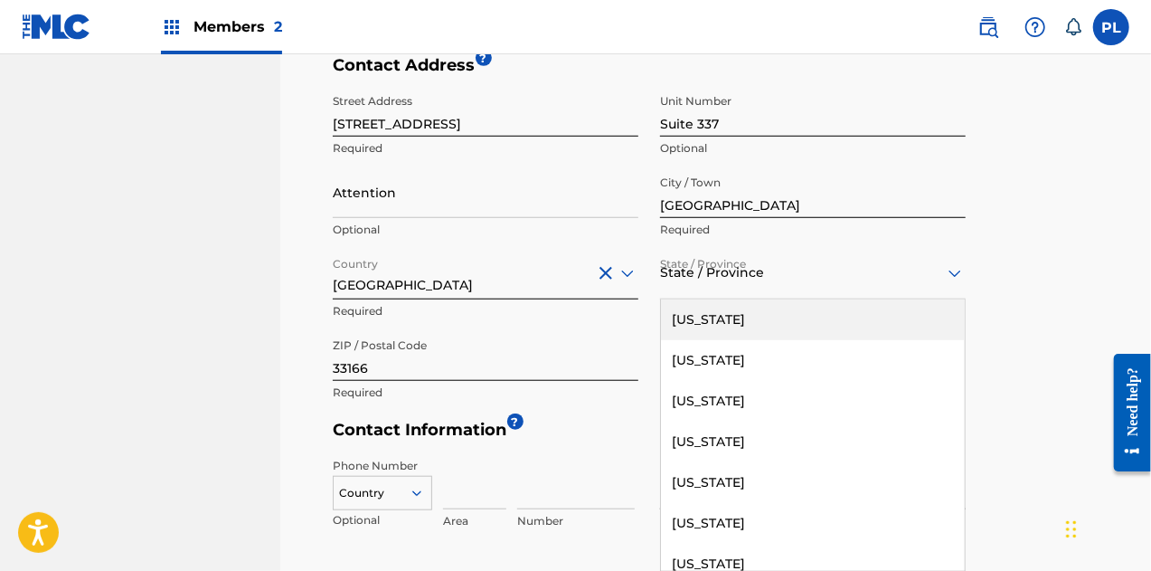
click at [746, 272] on div at bounding box center [813, 272] width 306 height 23
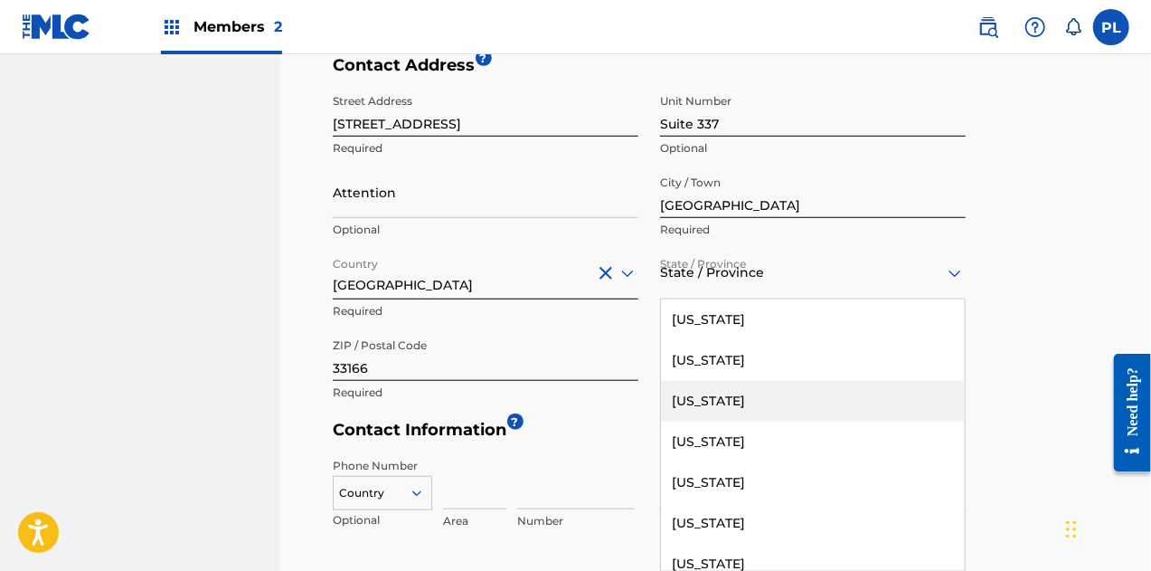
scroll to position [271, 0]
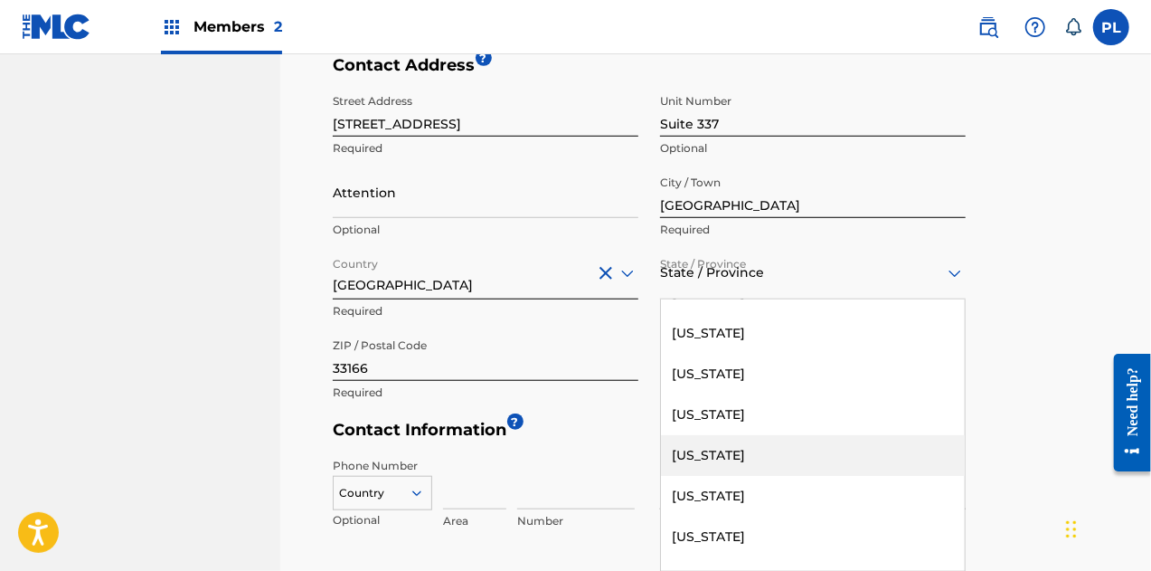
click at [718, 449] on div "[US_STATE]" at bounding box center [813, 455] width 304 height 41
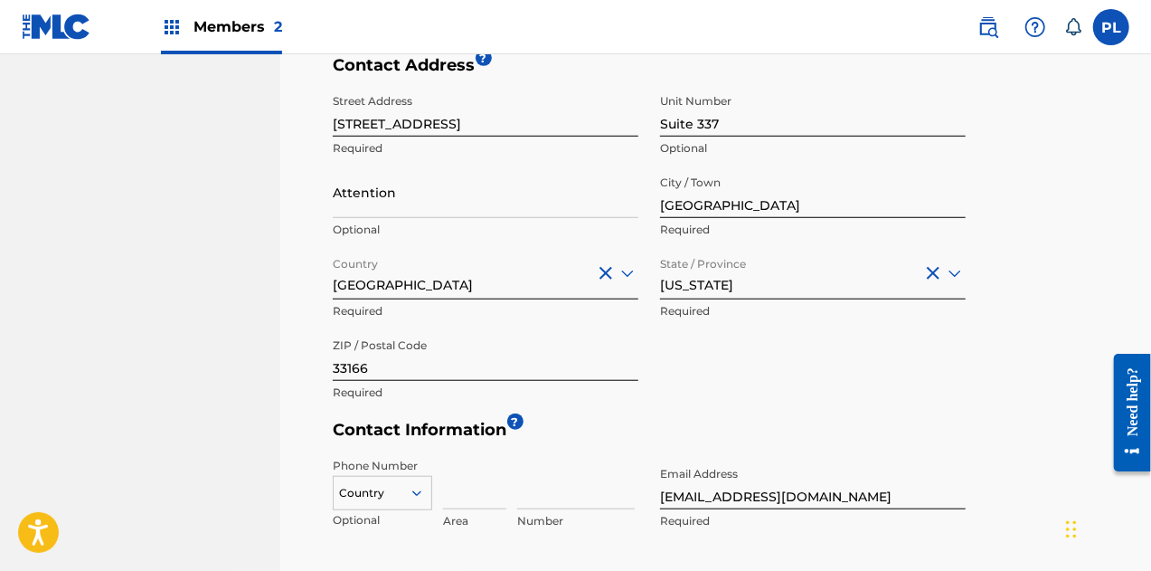
click at [745, 375] on div "Street Address [STREET_ADDRESS] Optional Attention Optional City / Town [GEOGRA…" at bounding box center [649, 248] width 633 height 326
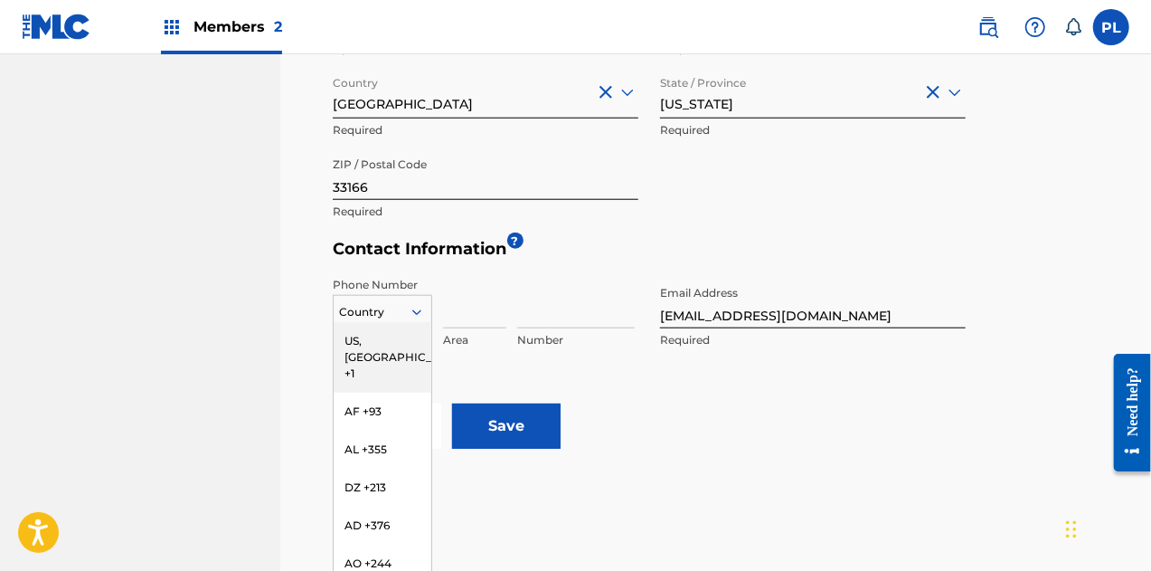
scroll to position [815, 0]
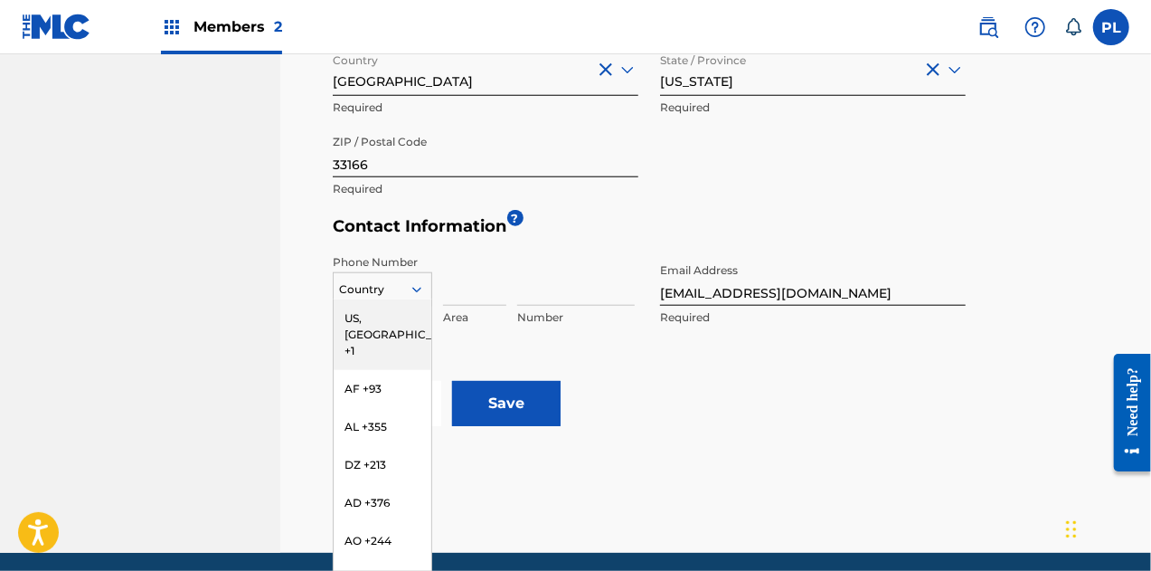
click at [398, 299] on div "216 results available. Use Up and Down to choose options, press Enter to select…" at bounding box center [382, 285] width 99 height 27
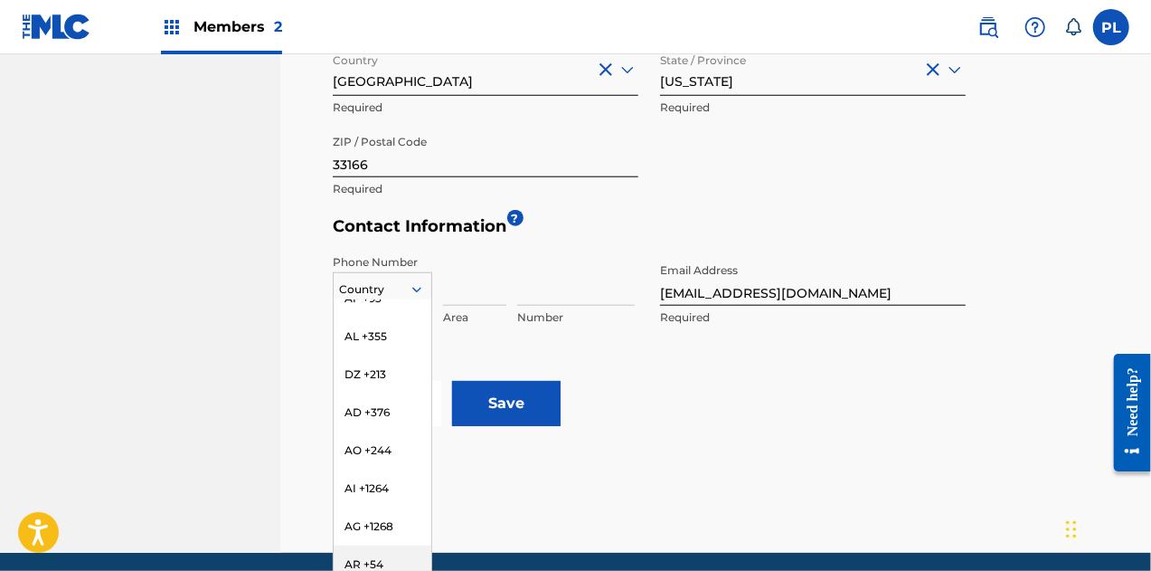
click at [373, 545] on div "AR +54" at bounding box center [383, 564] width 98 height 38
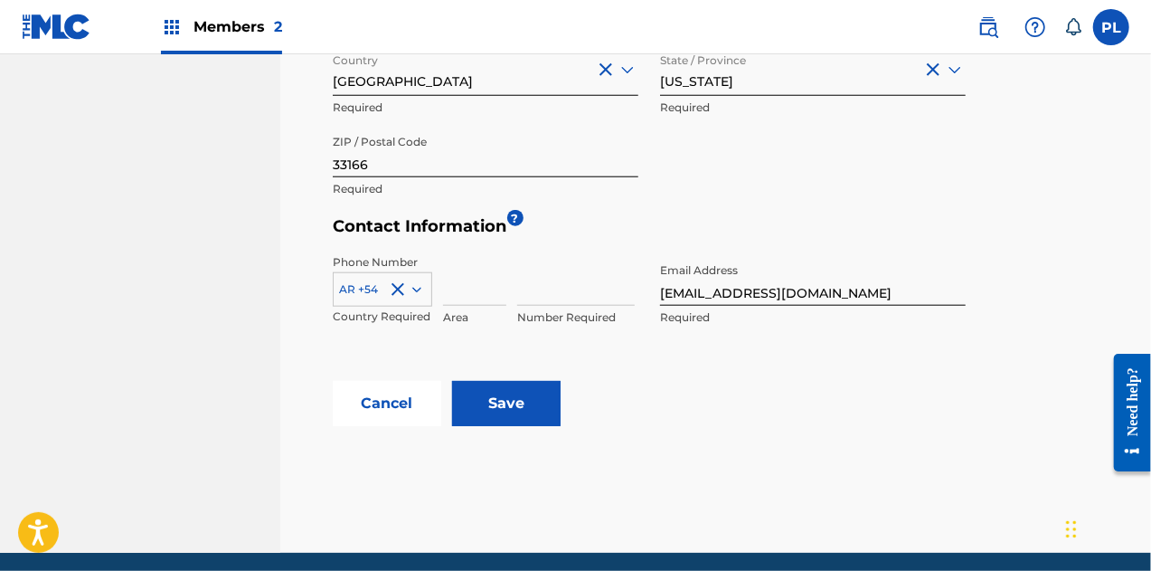
click at [478, 296] on input at bounding box center [474, 280] width 63 height 52
type input "911"
type input "[PERSON_NAME]"
type input "[GEOGRAPHIC_DATA]"
type input "54"
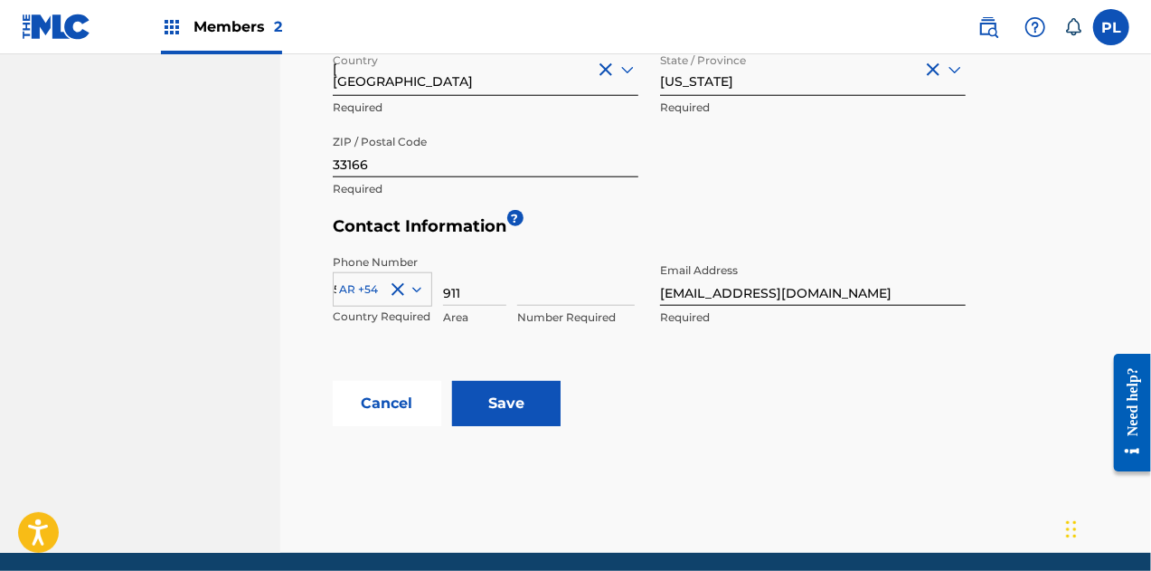
type input "56151133"
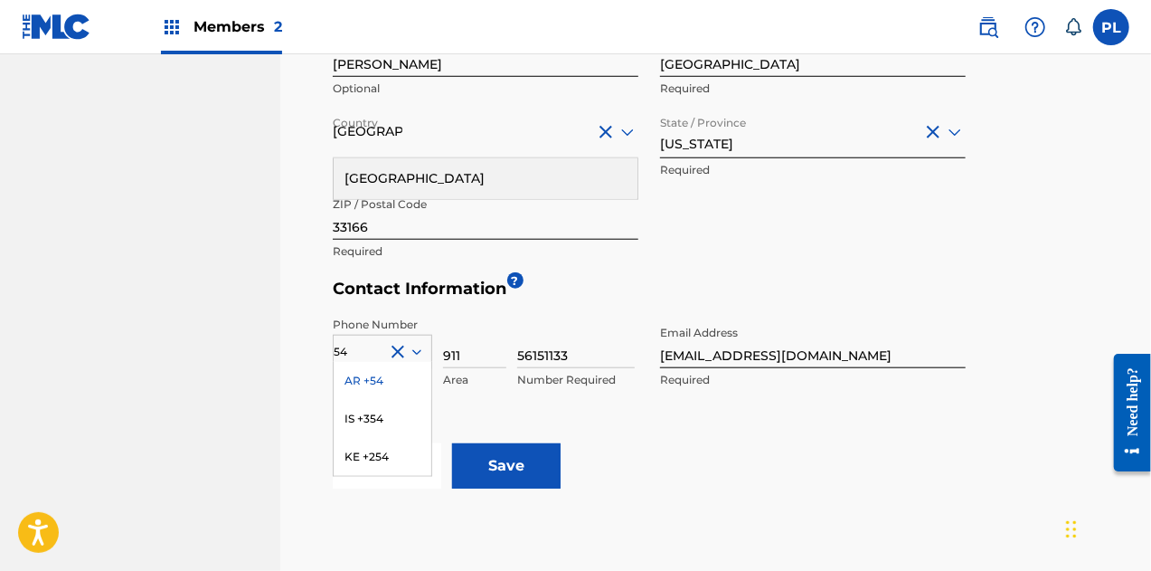
scroll to position [724, 0]
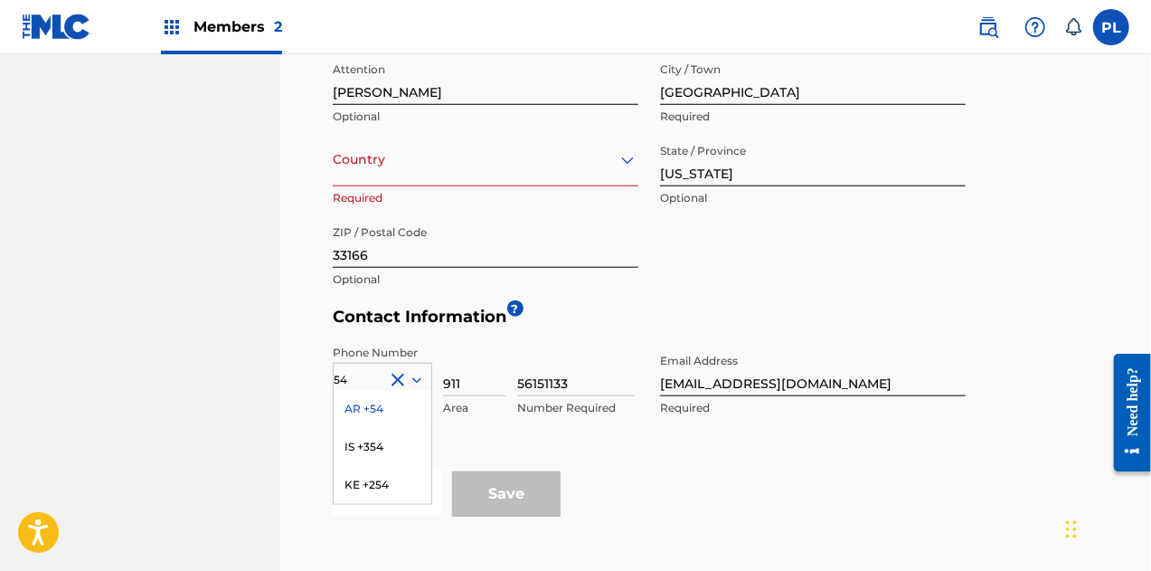
click at [742, 298] on div "Contact Address ? Street Address [STREET_ADDRESS] Optional Attention Pablo Opti…" at bounding box center [649, 124] width 633 height 364
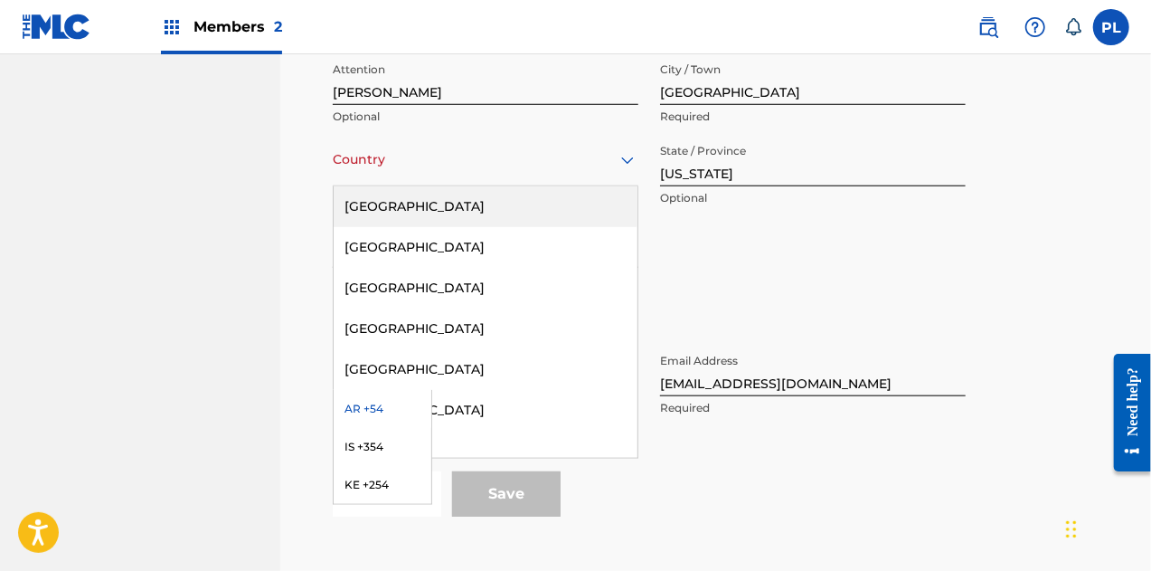
click at [629, 159] on icon at bounding box center [627, 160] width 13 height 7
click at [463, 205] on div "[GEOGRAPHIC_DATA]" at bounding box center [486, 206] width 304 height 41
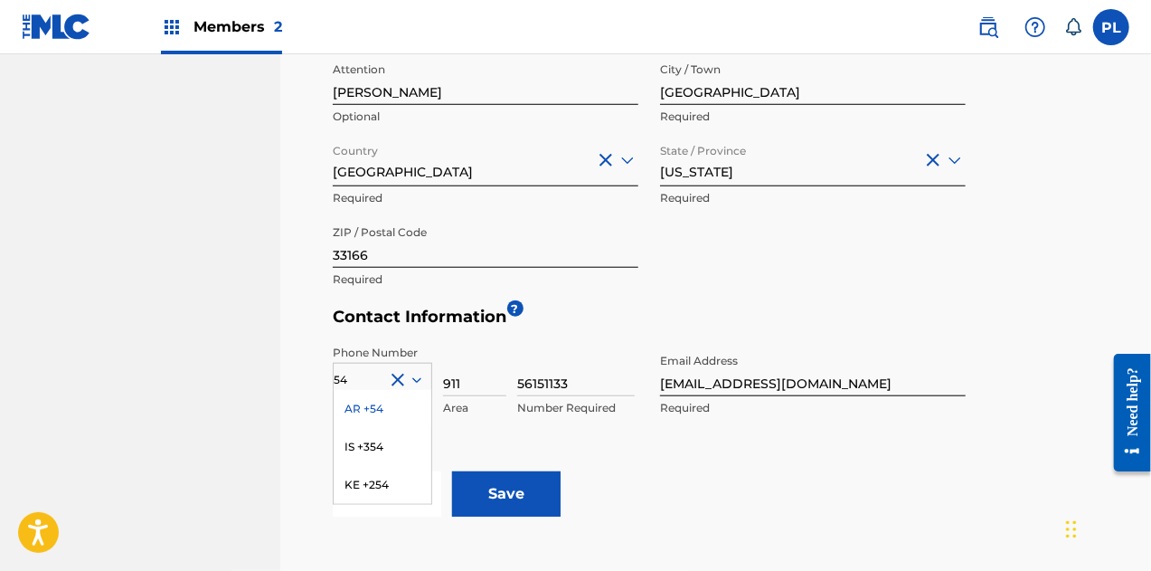
drag, startPoint x: 867, startPoint y: 291, endPoint x: 859, endPoint y: 283, distance: 11.5
click at [864, 287] on div "Street Address [STREET_ADDRESS] Optional Attention Pablo Optional City / Town […" at bounding box center [649, 135] width 633 height 326
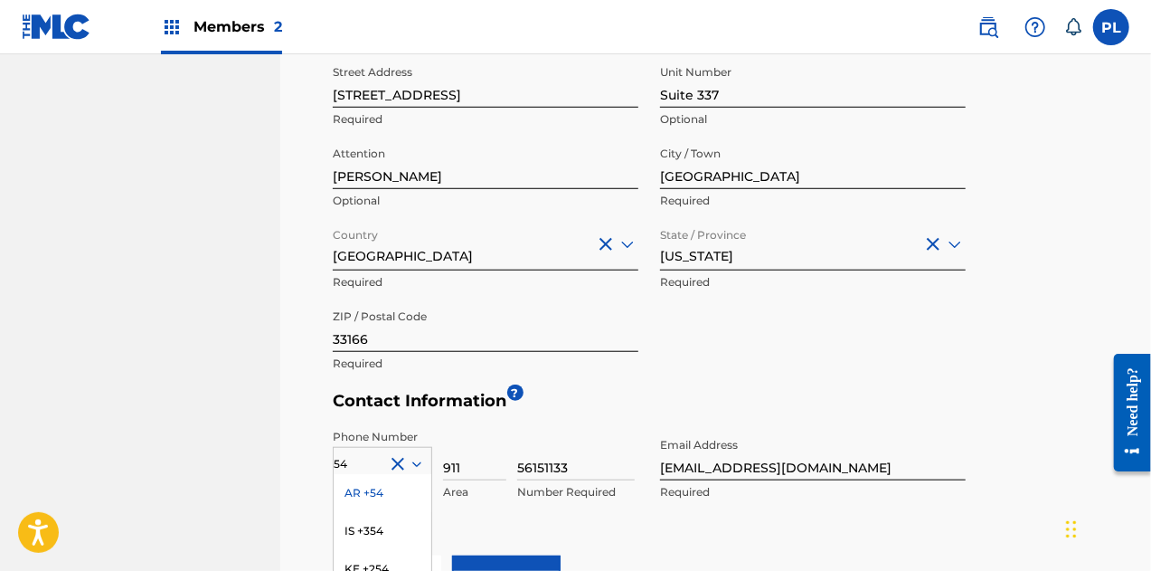
scroll to position [543, 0]
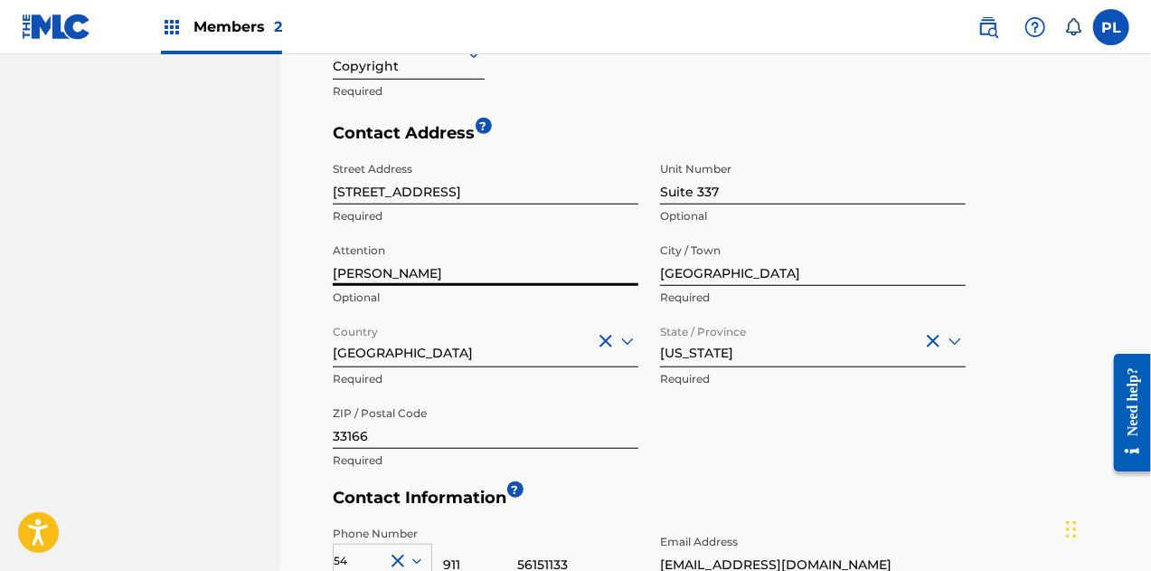
drag, startPoint x: 386, startPoint y: 269, endPoint x: 250, endPoint y: 266, distance: 136.6
click at [250, 266] on main "[PERSON_NAME] Summary Catalog Works Registration Claiming Tool Individual Regis…" at bounding box center [575, 167] width 1151 height 1313
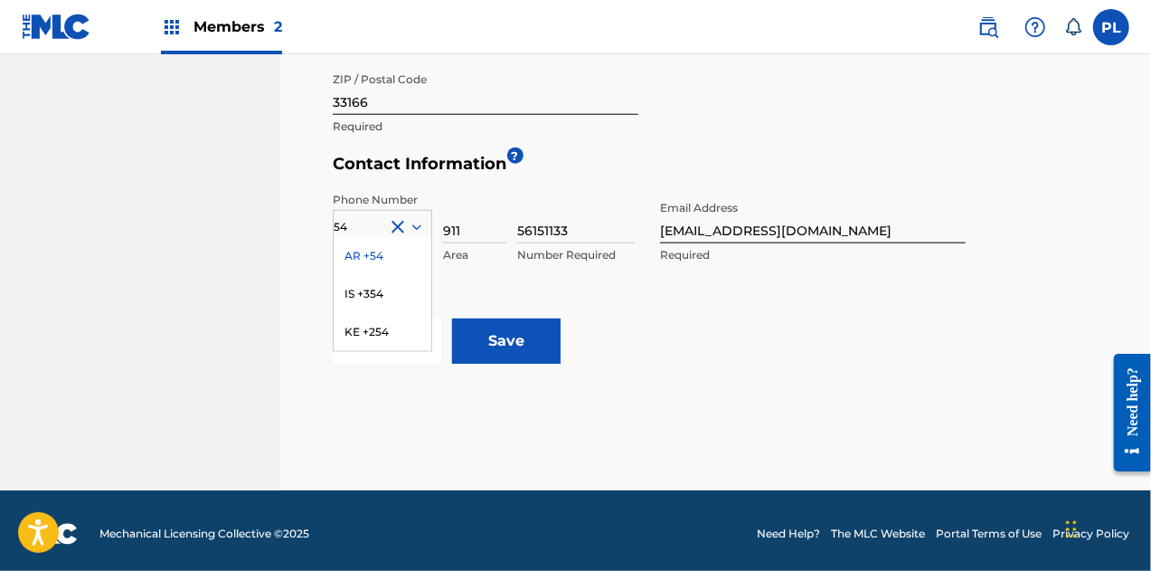
scroll to position [883, 0]
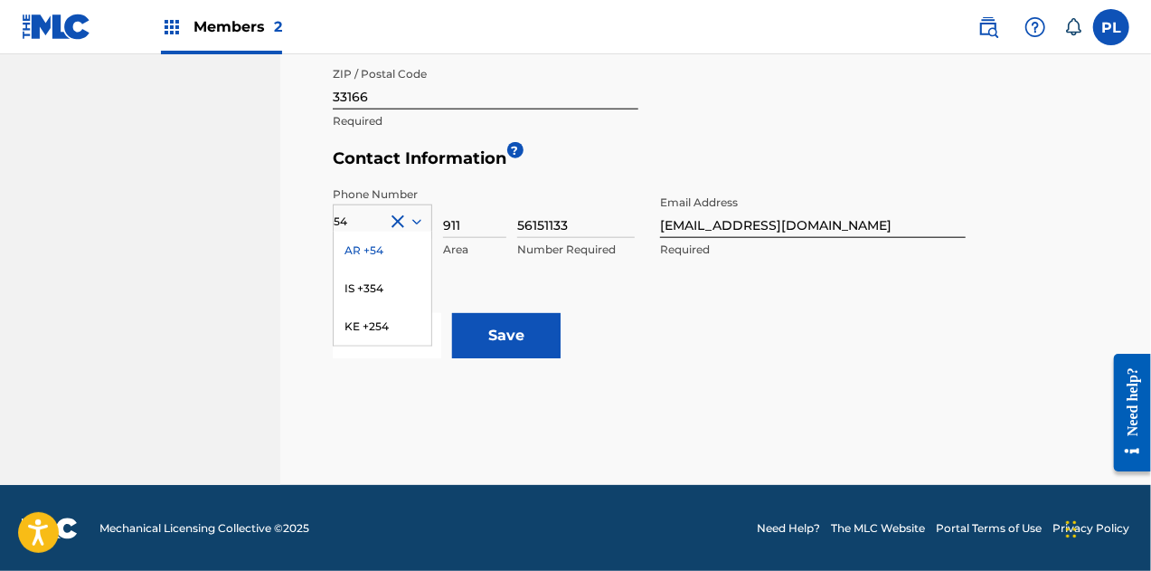
drag, startPoint x: 424, startPoint y: 411, endPoint x: 409, endPoint y: 364, distance: 48.6
click at [384, 241] on div "AR +54" at bounding box center [383, 250] width 98 height 38
click at [509, 332] on input "Save" at bounding box center [506, 335] width 109 height 45
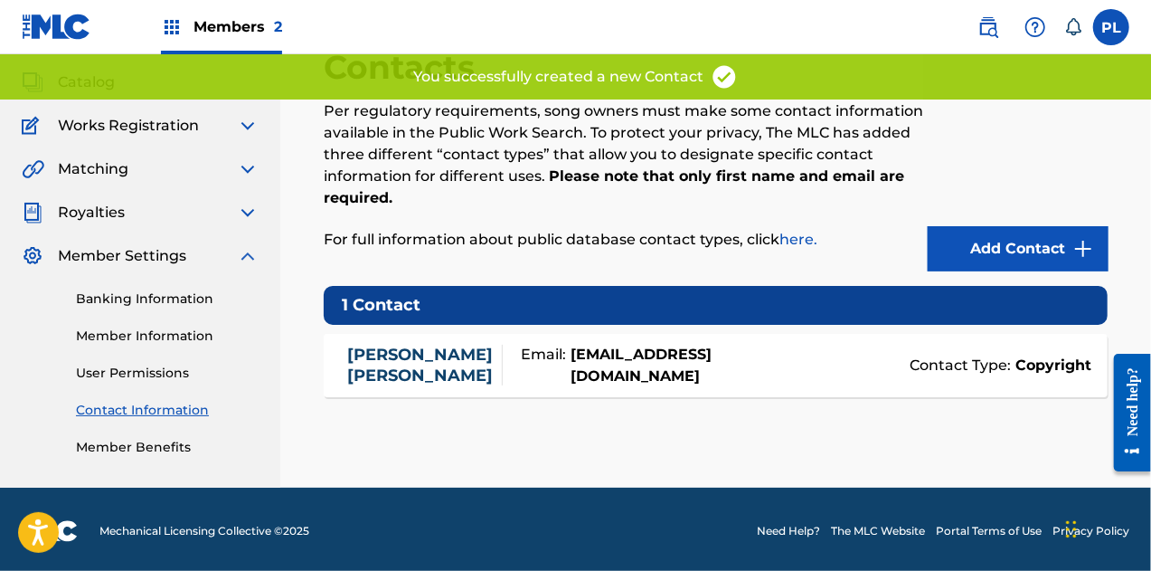
scroll to position [100, 0]
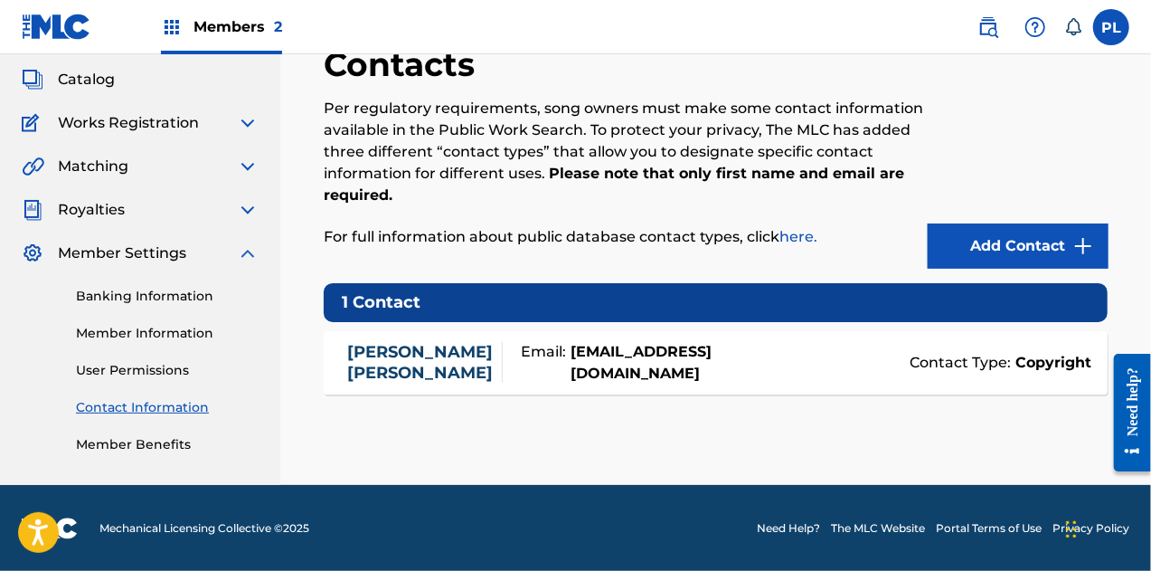
click at [684, 370] on strong "[EMAIL_ADDRESS][DOMAIN_NAME]" at bounding box center [644, 362] width 157 height 43
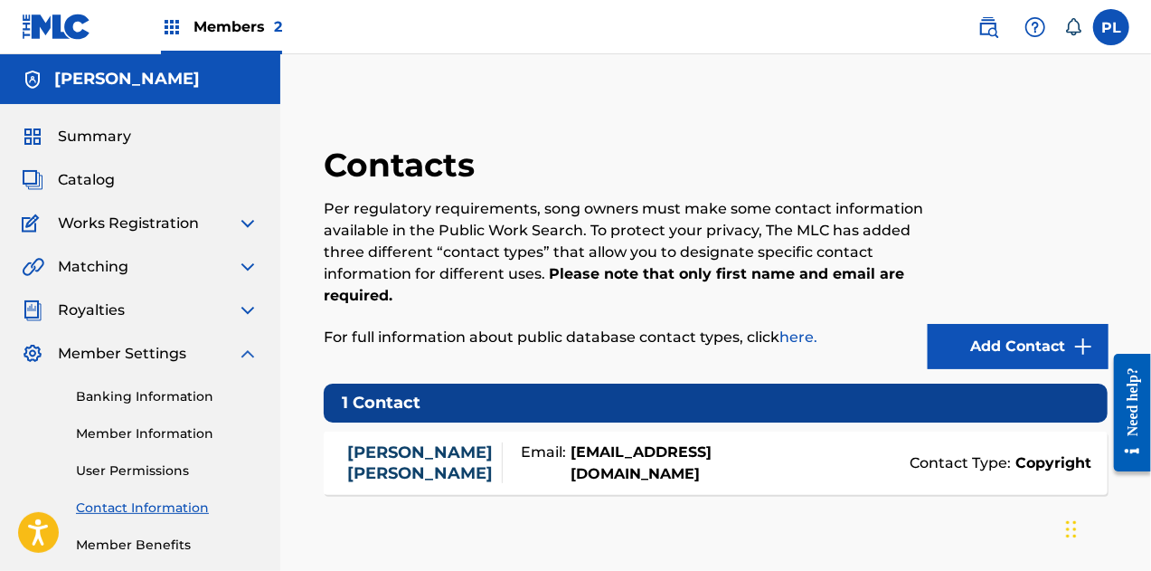
click at [151, 471] on link "User Permissions" at bounding box center [167, 470] width 183 height 19
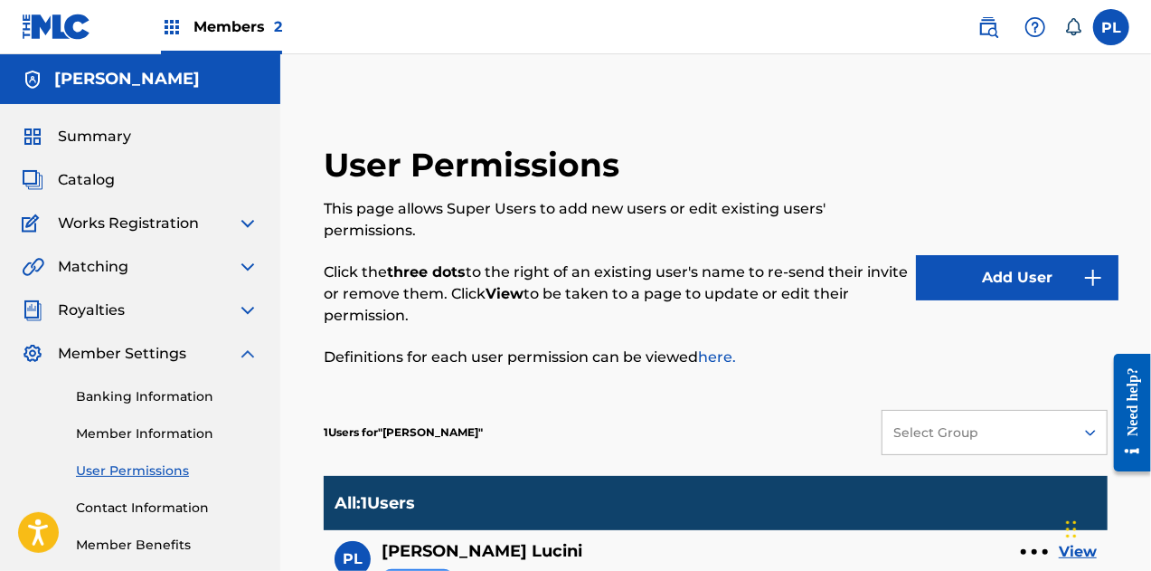
click at [163, 429] on link "Member Information" at bounding box center [167, 433] width 183 height 19
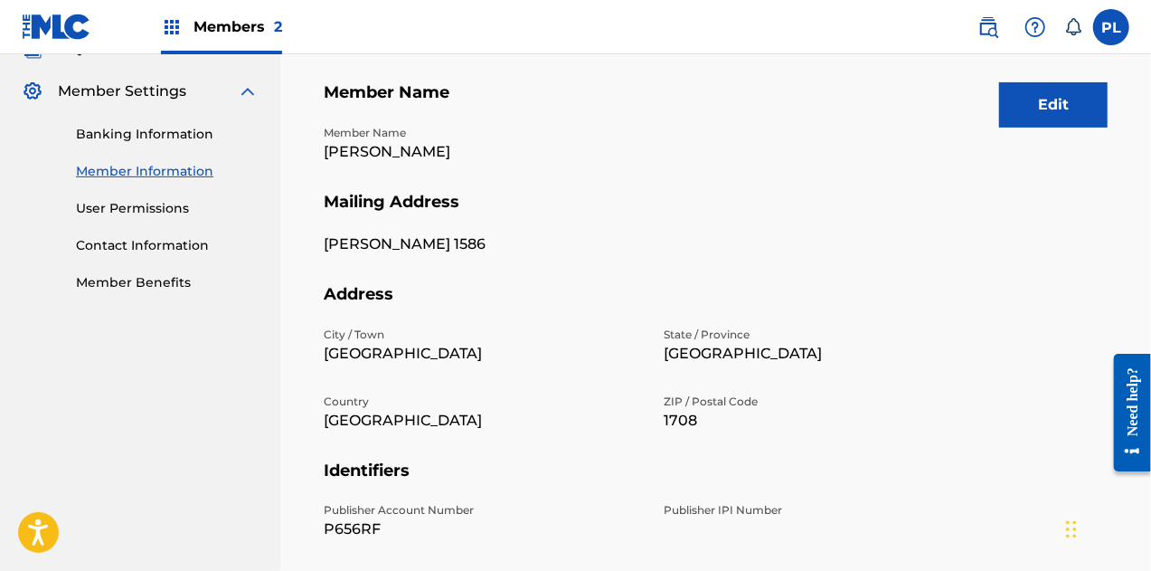
scroll to position [92, 0]
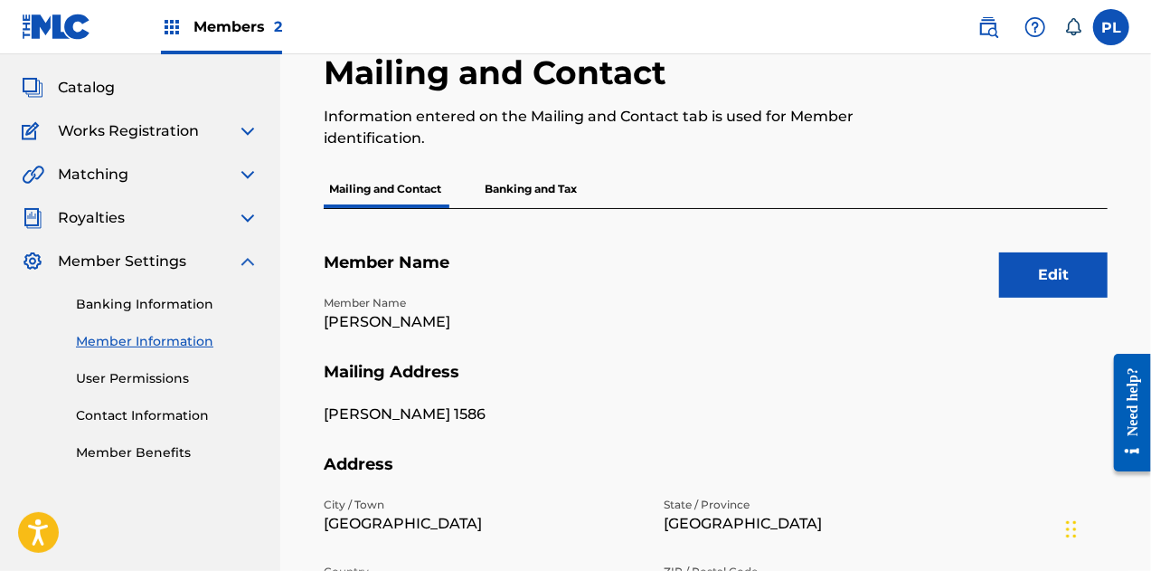
click at [1026, 292] on button "Edit" at bounding box center [1053, 274] width 109 height 45
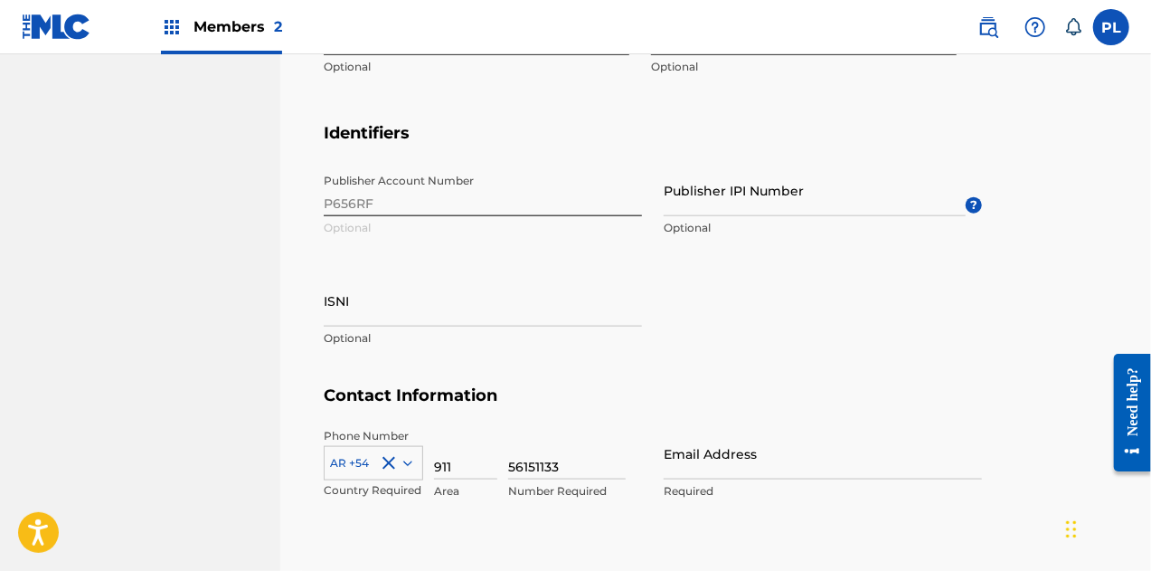
scroll to position [997, 0]
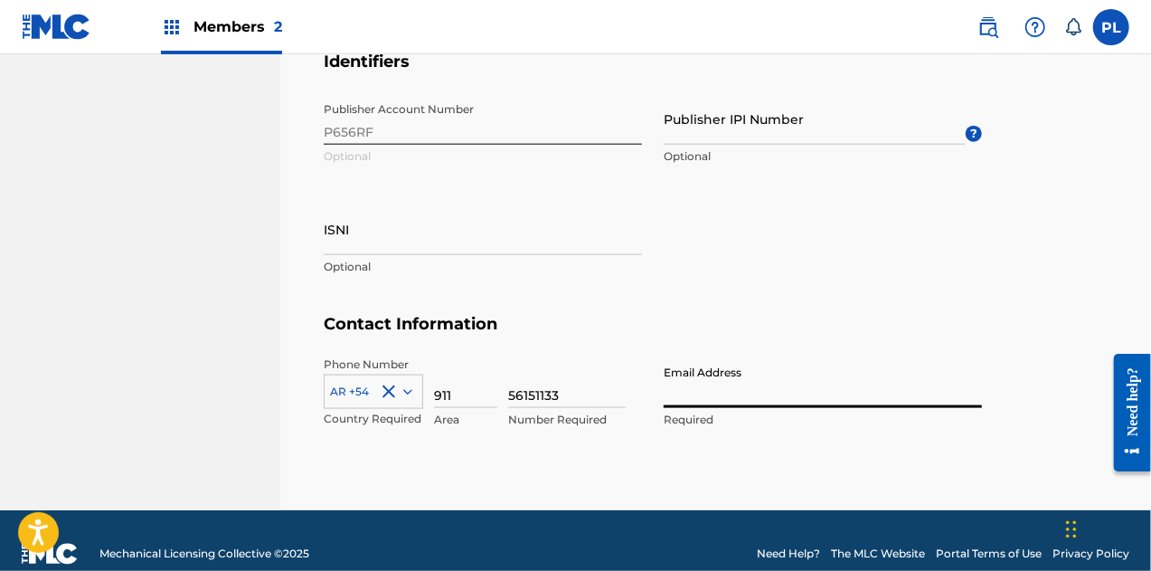
click at [740, 388] on input "Email Address" at bounding box center [823, 382] width 318 height 52
type input "[EMAIL_ADDRESS][DOMAIN_NAME]"
type input "[PERSON_NAME]"
type input "[GEOGRAPHIC_DATA]"
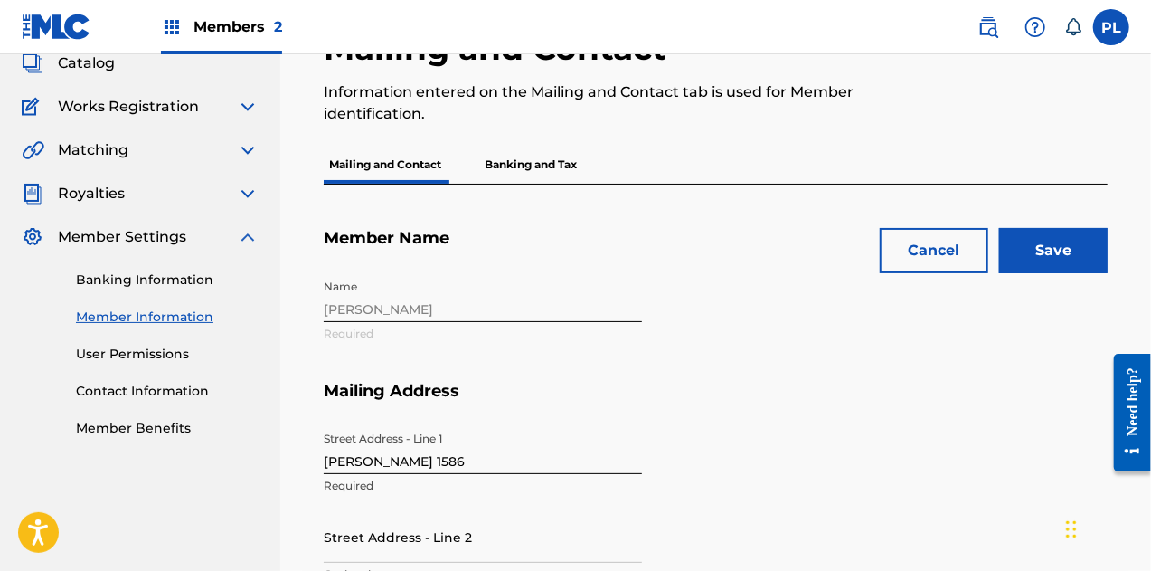
scroll to position [2, 0]
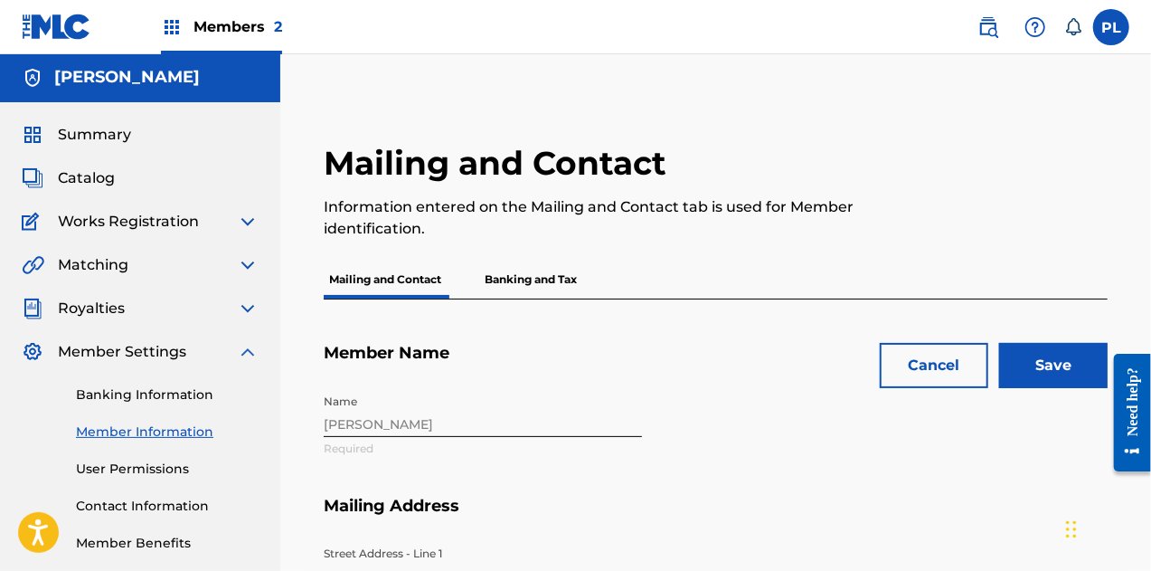
click at [1038, 361] on input "Save" at bounding box center [1053, 365] width 109 height 45
